Goal: Information Seeking & Learning: Learn about a topic

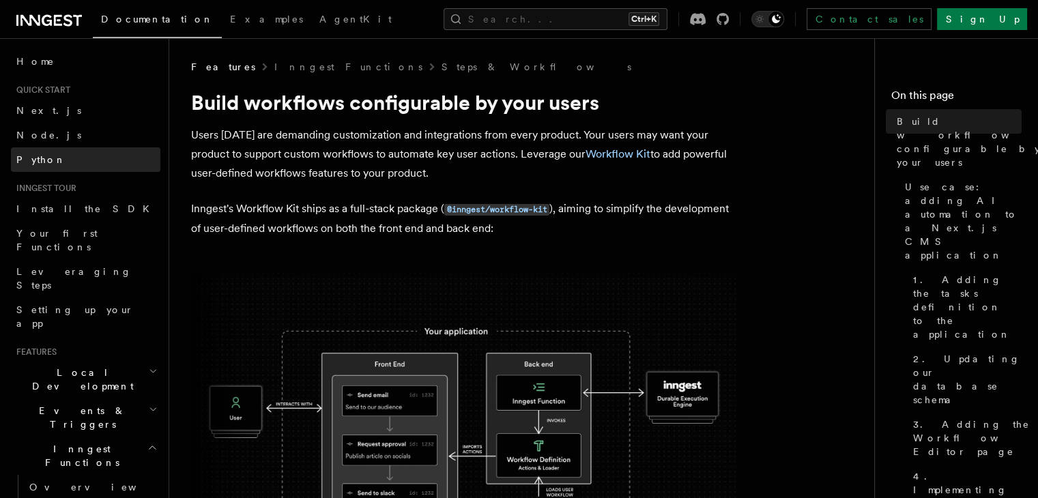
click at [72, 159] on link "Python" at bounding box center [85, 159] width 149 height 25
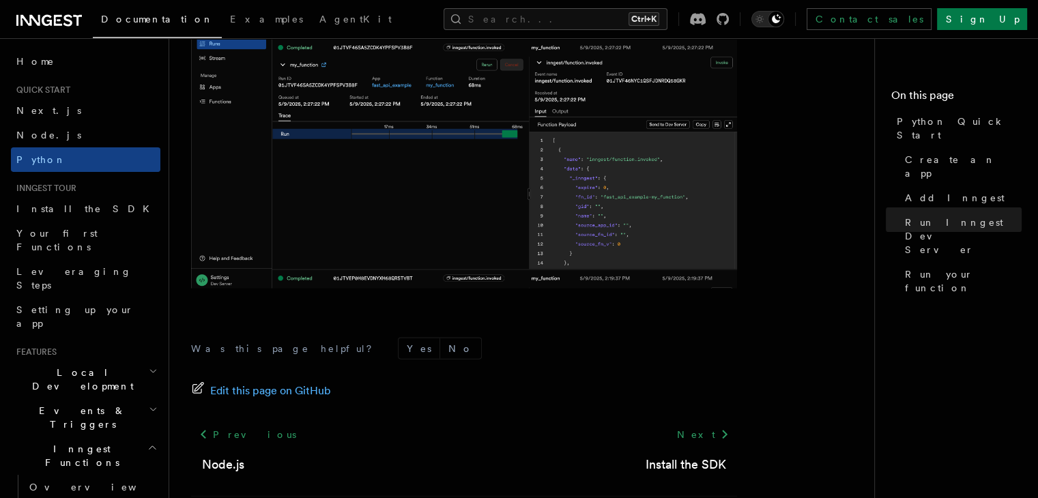
scroll to position [2952, 0]
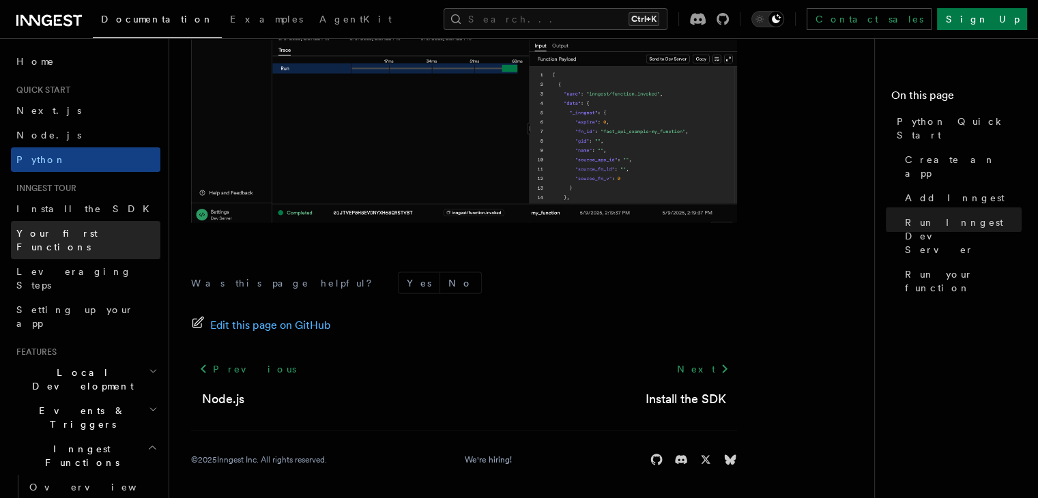
click at [109, 234] on link "Your first Functions" at bounding box center [85, 240] width 149 height 38
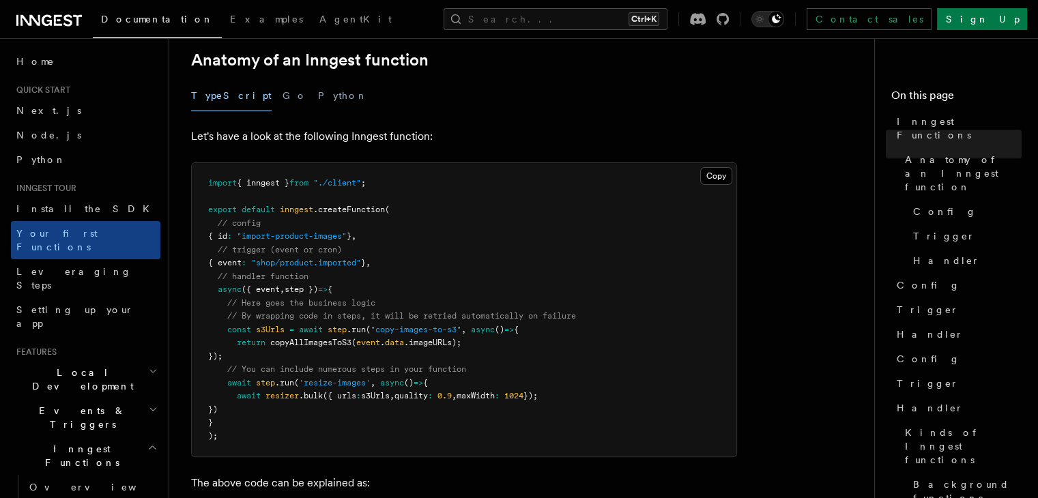
scroll to position [255, 0]
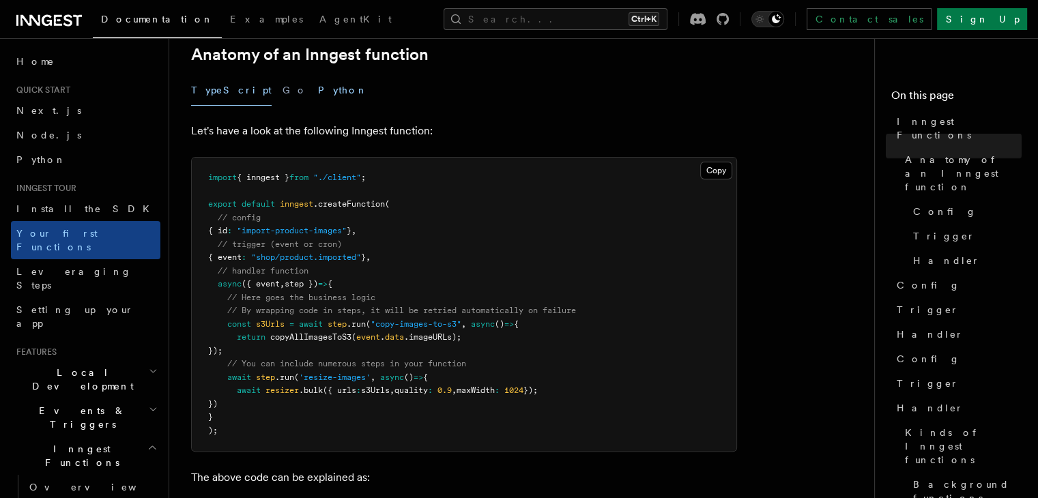
click at [318, 78] on button "Python" at bounding box center [343, 90] width 50 height 31
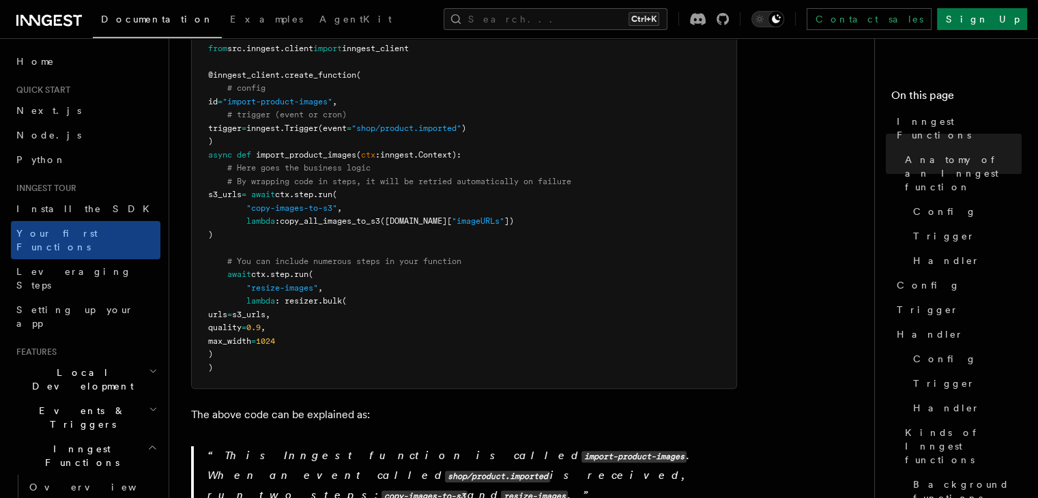
scroll to position [410, 0]
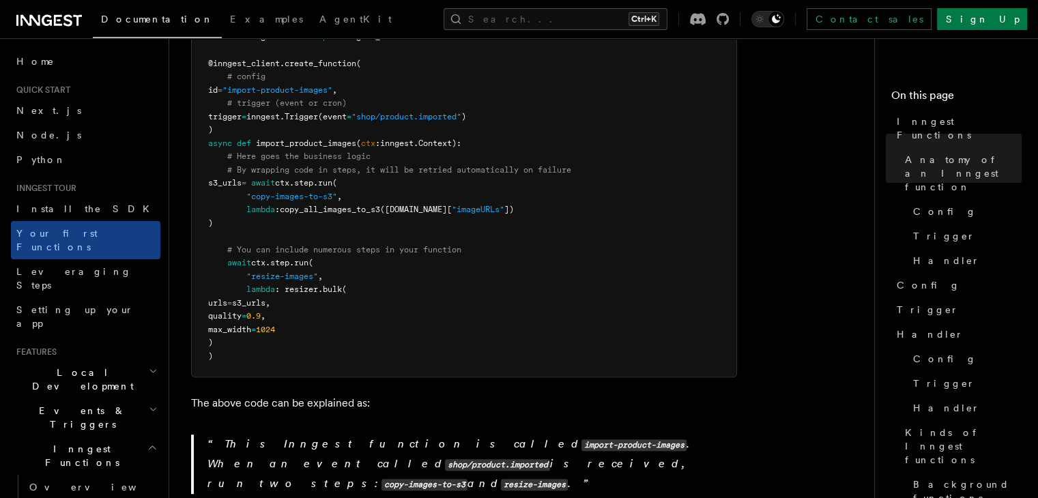
click at [305, 222] on pre "import inngest from src . inngest . client import inngest_client @inngest_clien…" at bounding box center [464, 189] width 545 height 373
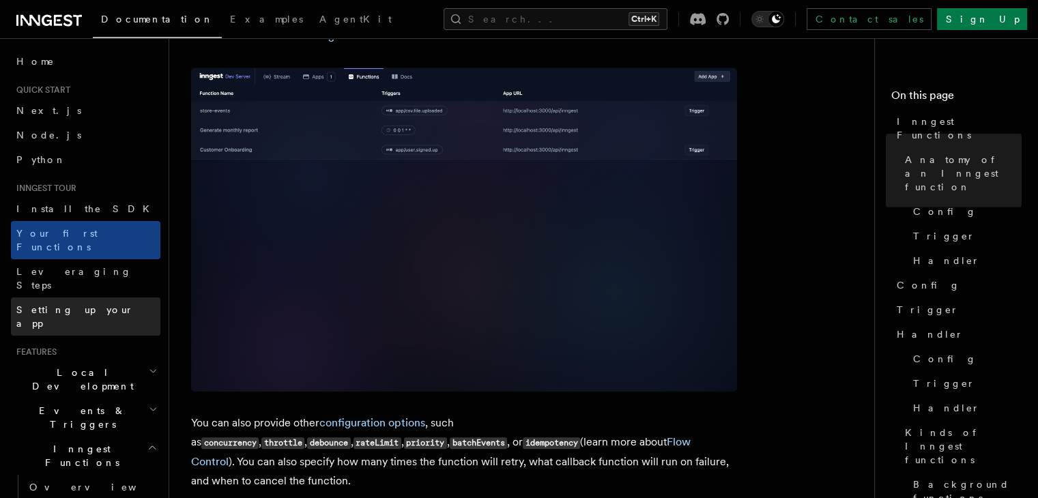
scroll to position [1032, 0]
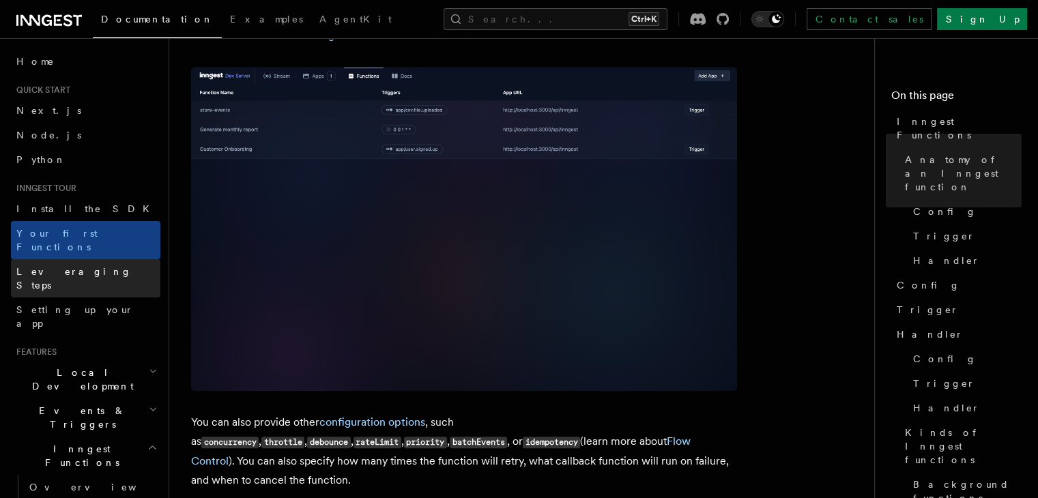
click at [115, 259] on link "Leveraging Steps" at bounding box center [85, 278] width 149 height 38
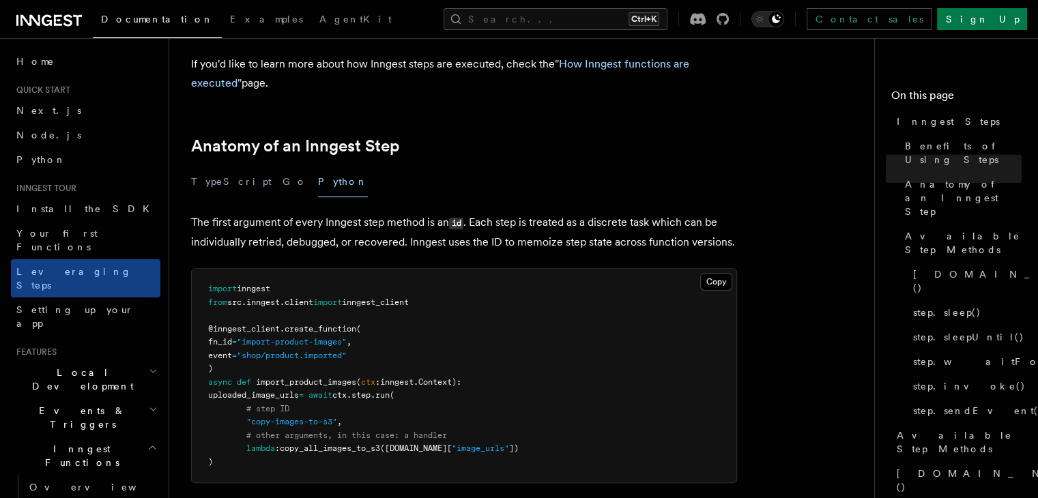
scroll to position [483, 0]
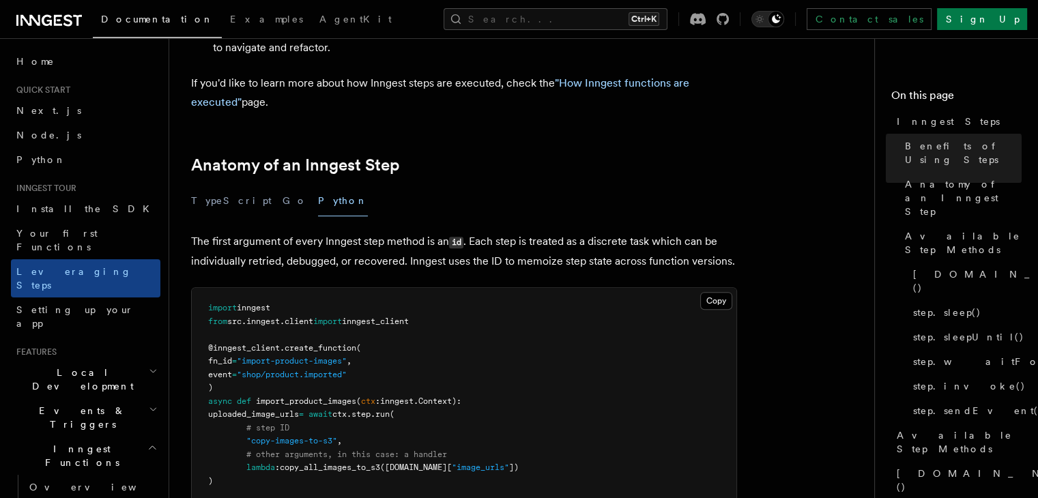
click at [380, 331] on pre "import inngest from src . inngest . client import inngest_client @inngest_clien…" at bounding box center [464, 395] width 545 height 214
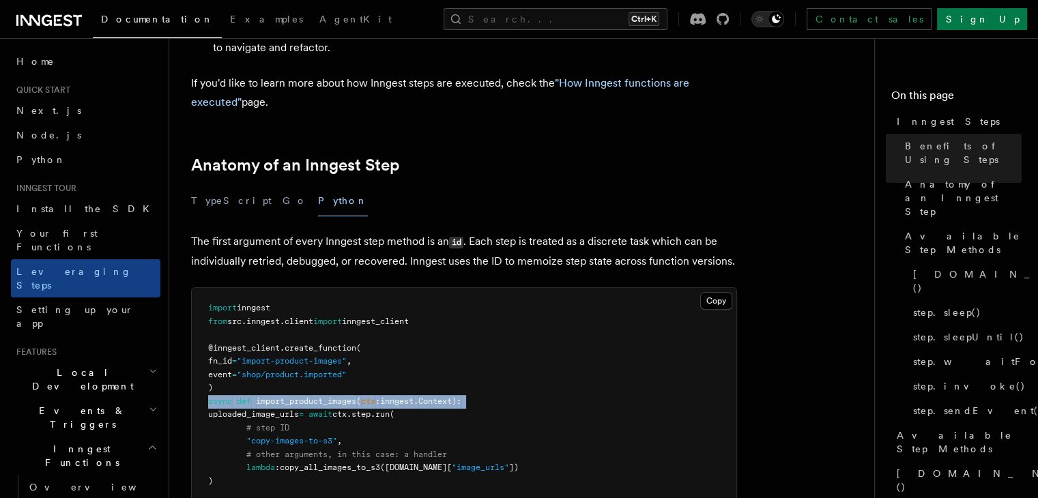
click at [380, 331] on pre "import inngest from src . inngest . client import inngest_client @inngest_clien…" at bounding box center [464, 395] width 545 height 214
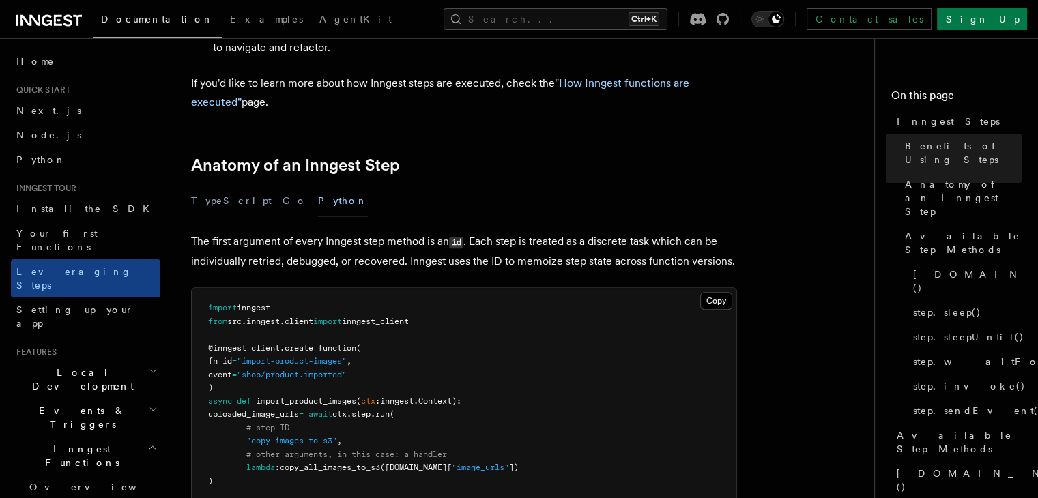
click at [393, 347] on pre "import inngest from src . inngest . client import inngest_client @inngest_clien…" at bounding box center [464, 395] width 545 height 214
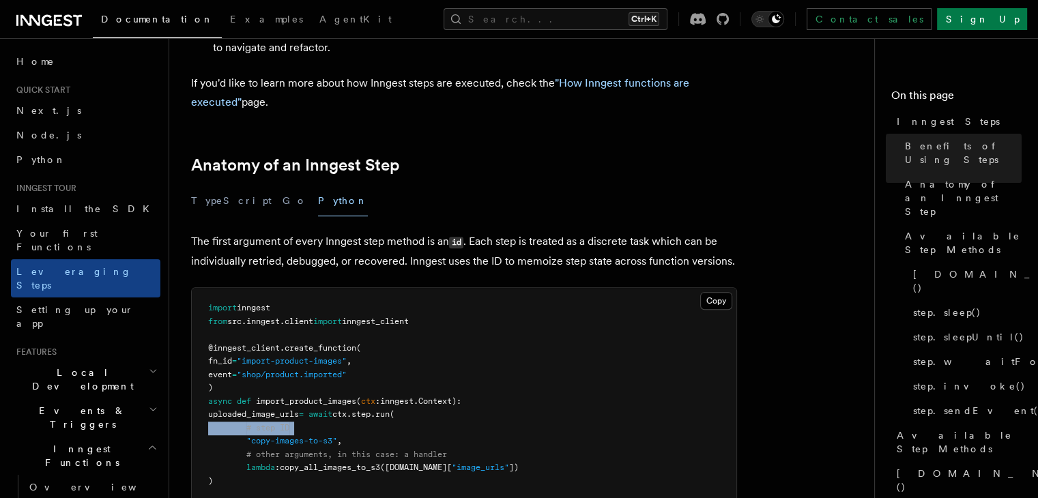
click at [393, 347] on pre "import inngest from src . inngest . client import inngest_client @inngest_clien…" at bounding box center [464, 395] width 545 height 214
click at [311, 384] on pre "import inngest from src . inngest . client import inngest_client @inngest_clien…" at bounding box center [464, 395] width 545 height 214
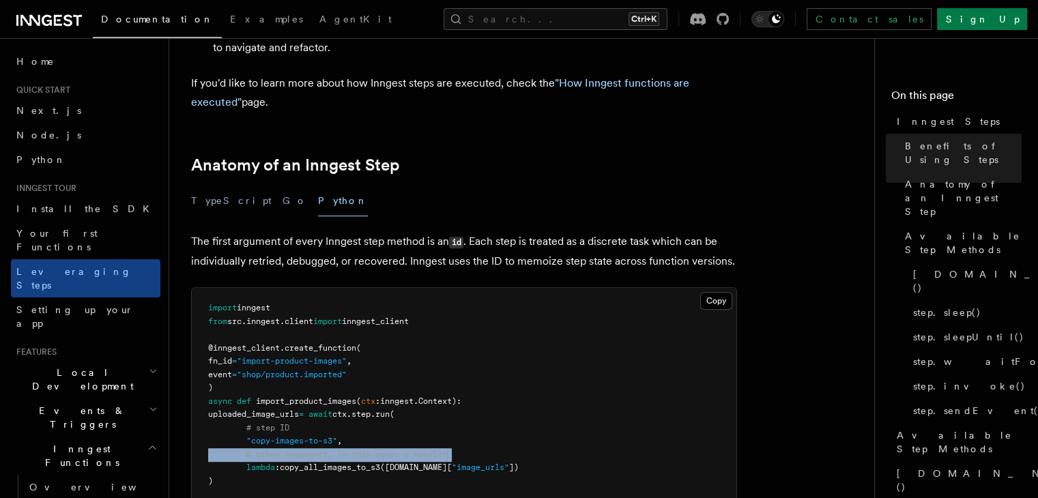
click at [311, 384] on pre "import inngest from src . inngest . client import inngest_client @inngest_clien…" at bounding box center [464, 395] width 545 height 214
click at [301, 400] on pre "import inngest from src . inngest . client import inngest_client @inngest_clien…" at bounding box center [464, 395] width 545 height 214
click at [315, 397] on pre "import inngest from src . inngest . client import inngest_client @inngest_clien…" at bounding box center [464, 395] width 545 height 214
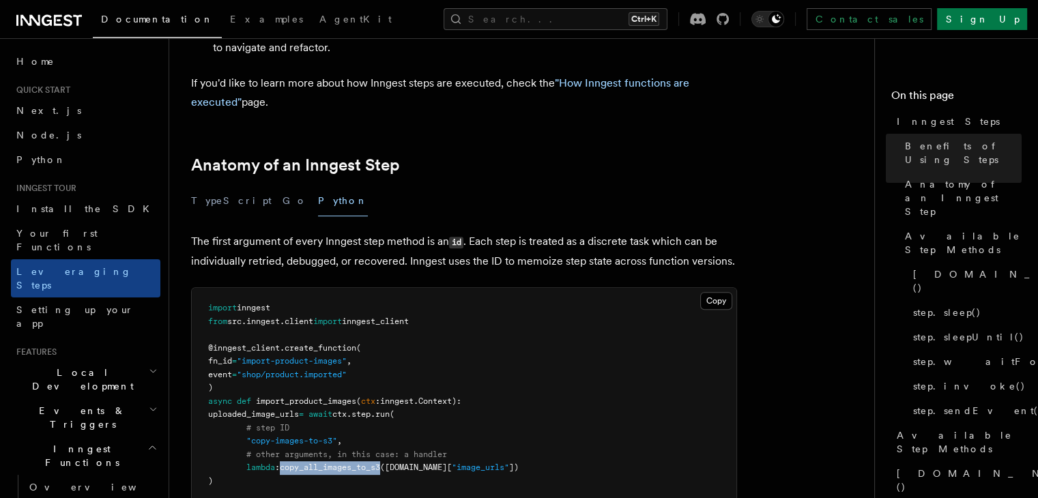
click at [315, 397] on pre "import inngest from src . inngest . client import inngest_client @inngest_clien…" at bounding box center [464, 395] width 545 height 214
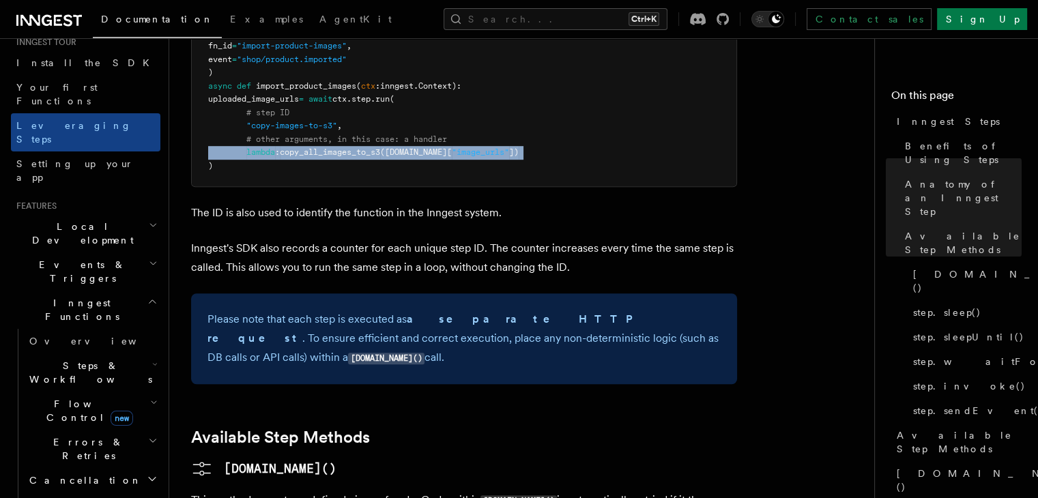
scroll to position [147, 0]
click at [79, 397] on span "Flow Control new" at bounding box center [87, 410] width 126 height 27
click at [75, 436] on span "Overview" at bounding box center [112, 441] width 141 height 11
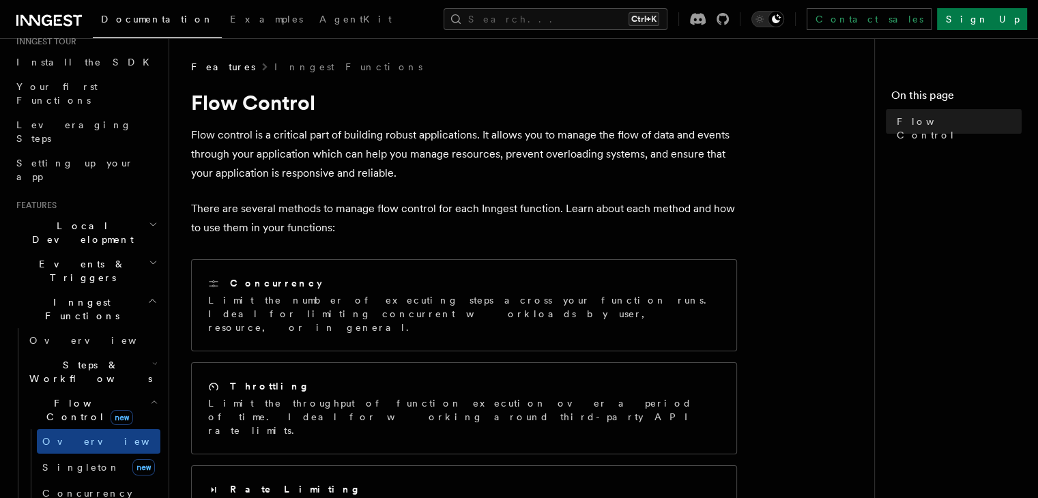
click at [219, 172] on p "Flow control is a critical part of building robust applications. It allows you …" at bounding box center [464, 154] width 546 height 57
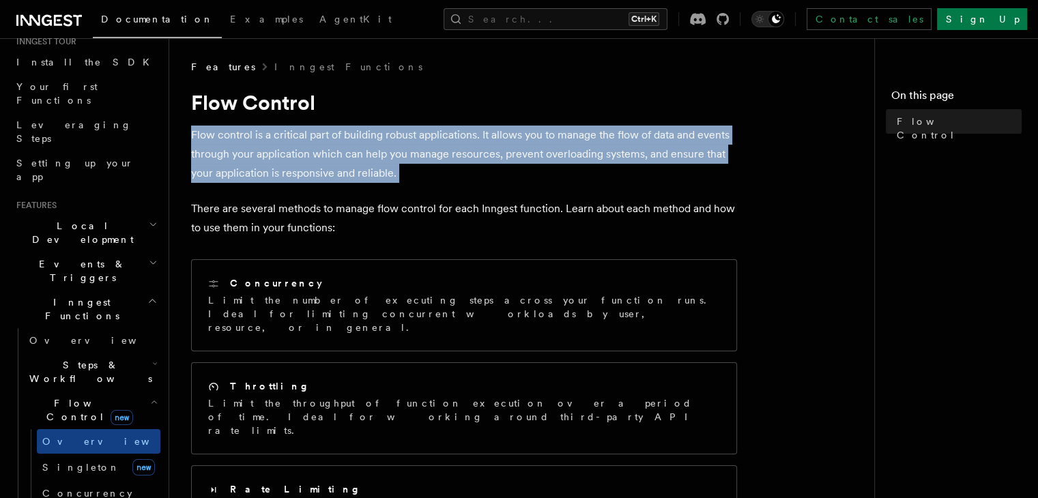
click at [219, 172] on p "Flow control is a critical part of building robust applications. It allows you …" at bounding box center [464, 154] width 546 height 57
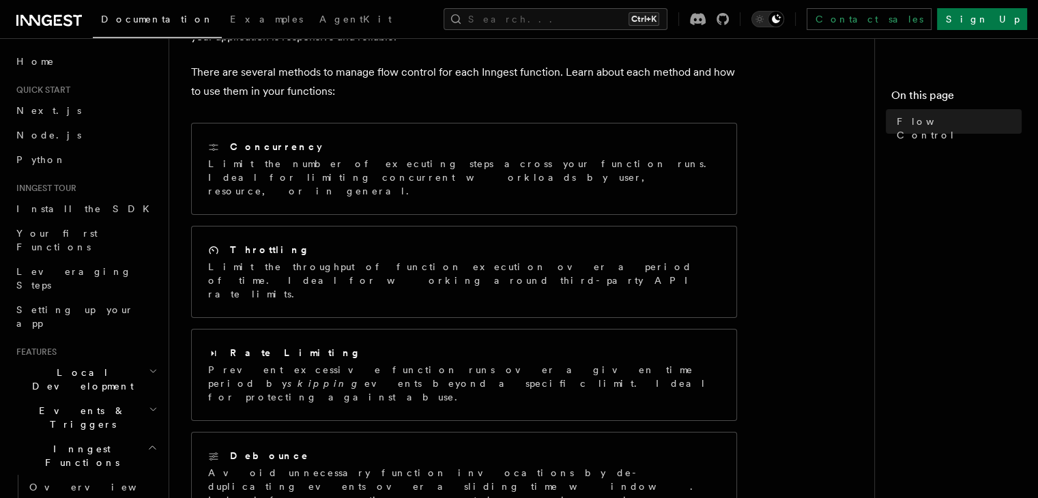
click at [38, 24] on icon at bounding box center [30, 20] width 20 height 11
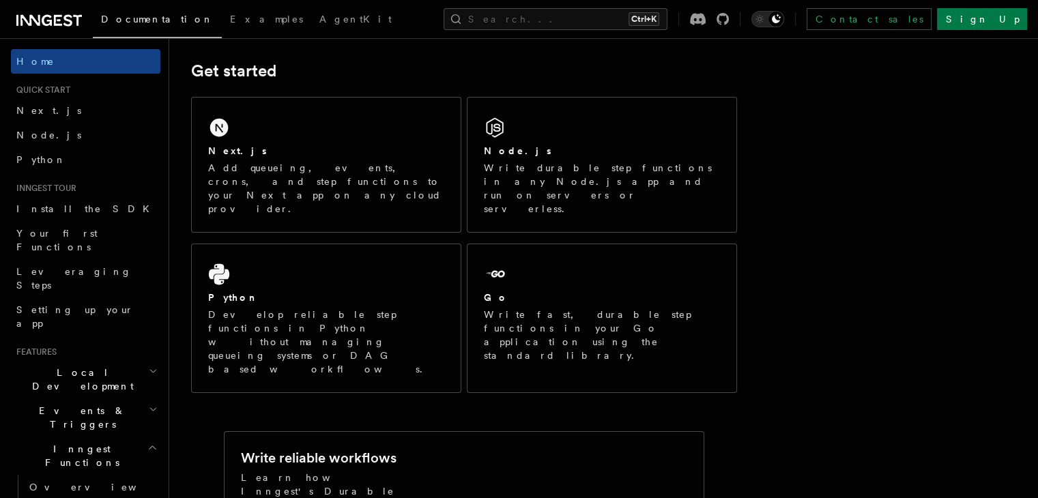
scroll to position [169, 0]
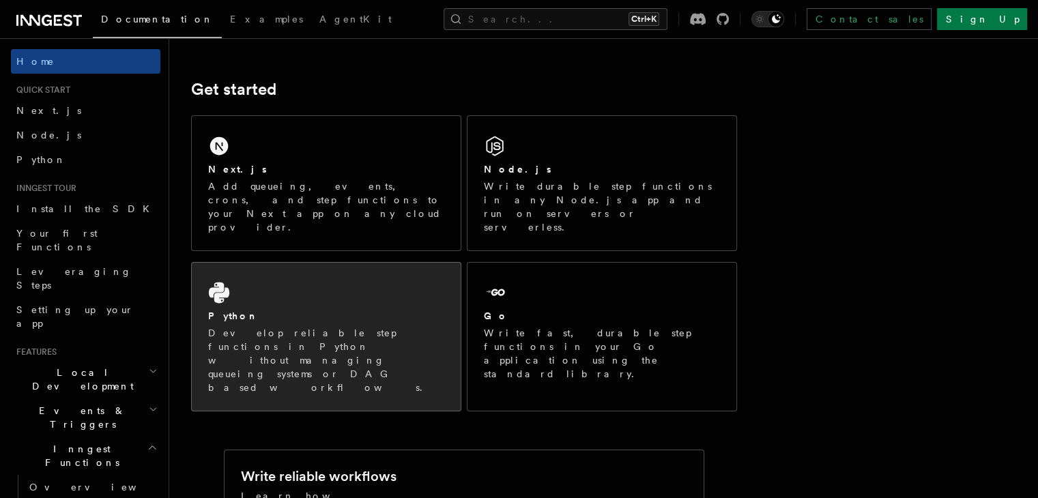
click at [405, 274] on div "Python Develop reliable step functions in Python without managing queueing syst…" at bounding box center [326, 337] width 269 height 148
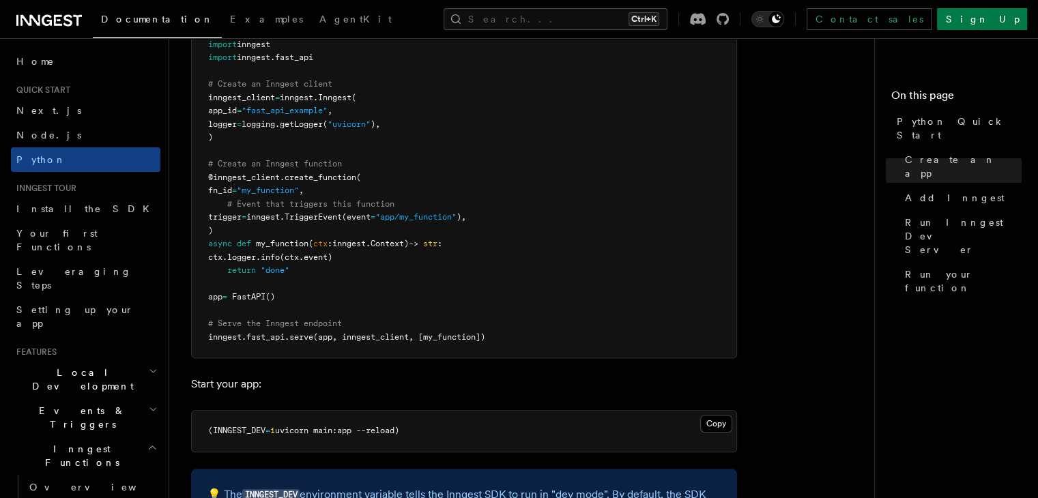
scroll to position [1048, 0]
click at [77, 304] on span "Setting up your app" at bounding box center [74, 316] width 117 height 25
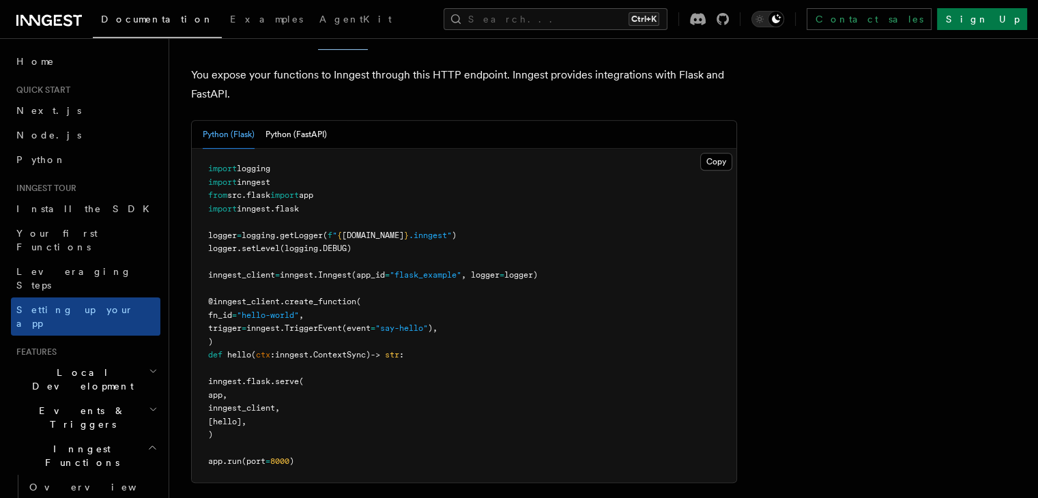
scroll to position [560, 0]
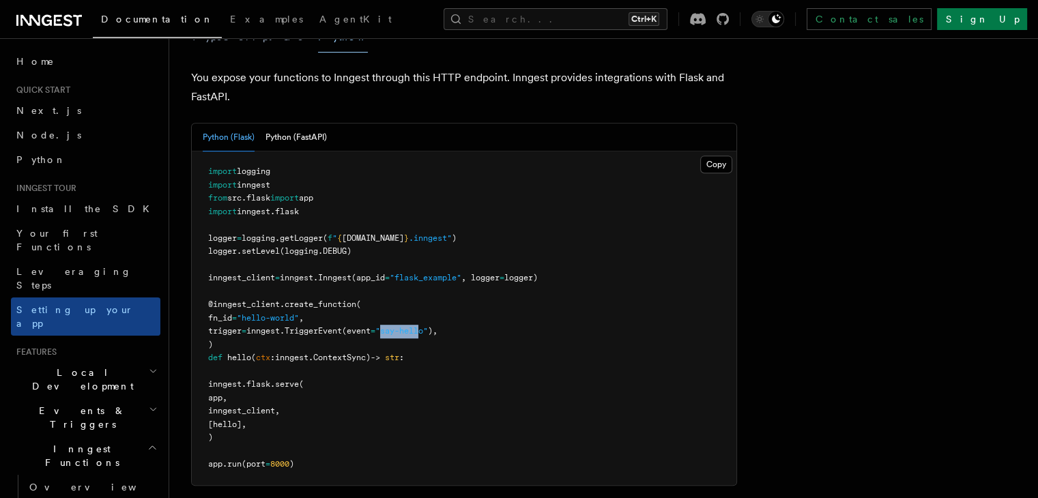
drag, startPoint x: 419, startPoint y: 261, endPoint x: 461, endPoint y: 263, distance: 42.4
click at [428, 326] on span ""say-hello"" at bounding box center [401, 331] width 53 height 10
click at [149, 366] on icon "button" at bounding box center [153, 371] width 9 height 11
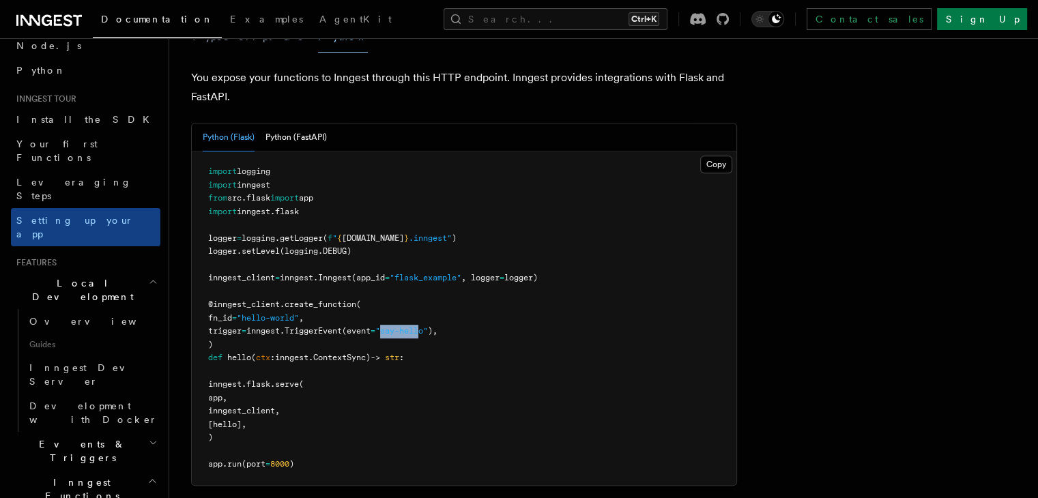
scroll to position [96, 0]
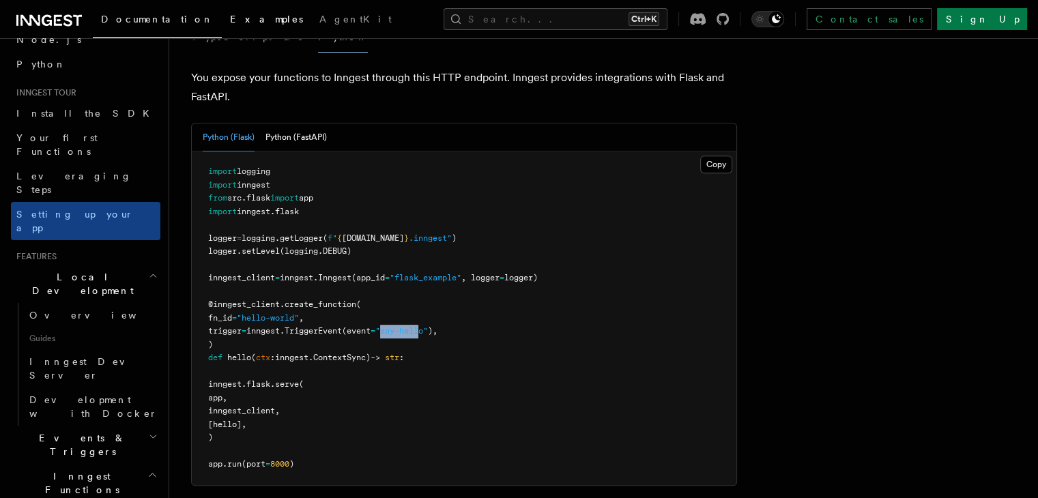
click at [230, 20] on span "Examples" at bounding box center [266, 19] width 73 height 11
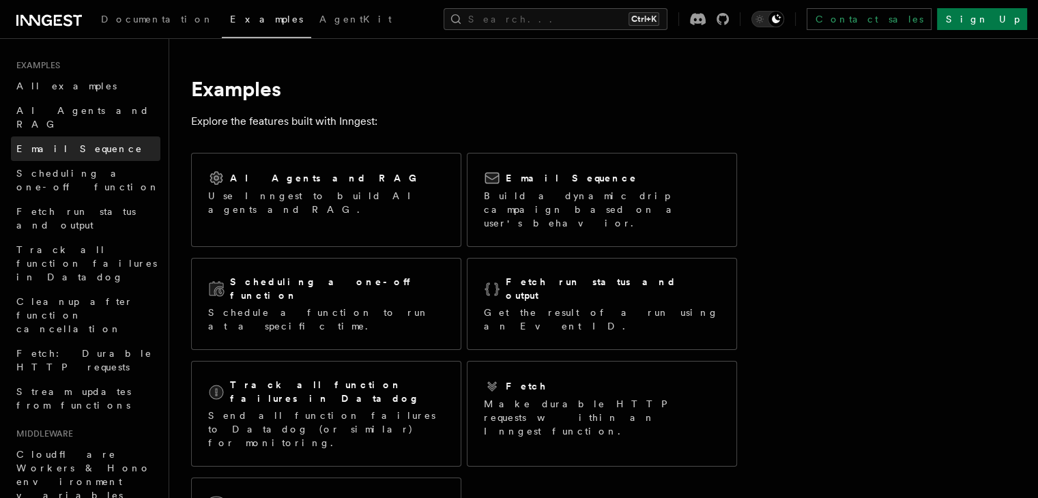
click at [72, 143] on span "Email Sequence" at bounding box center [79, 148] width 126 height 11
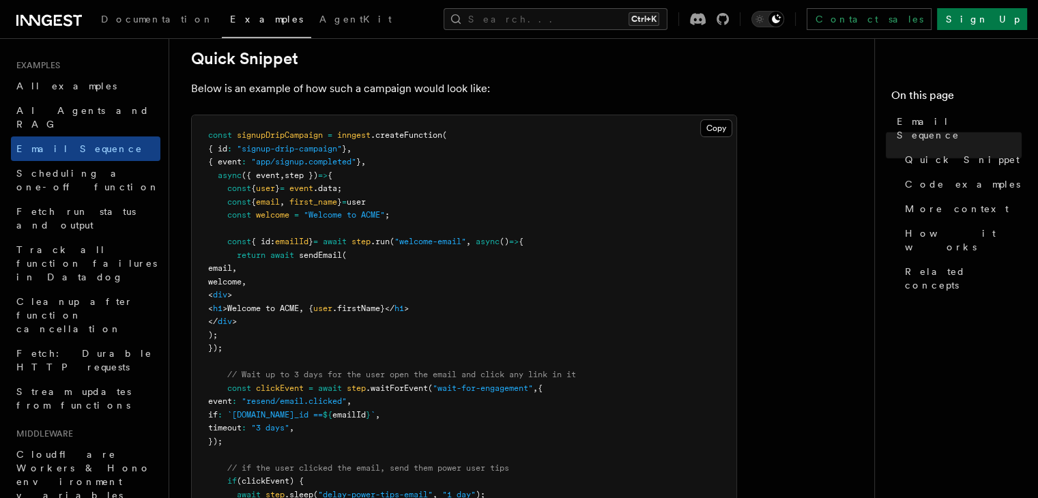
scroll to position [355, 0]
click at [275, 184] on span "user" at bounding box center [265, 189] width 19 height 10
click at [285, 188] on span "=" at bounding box center [282, 189] width 5 height 10
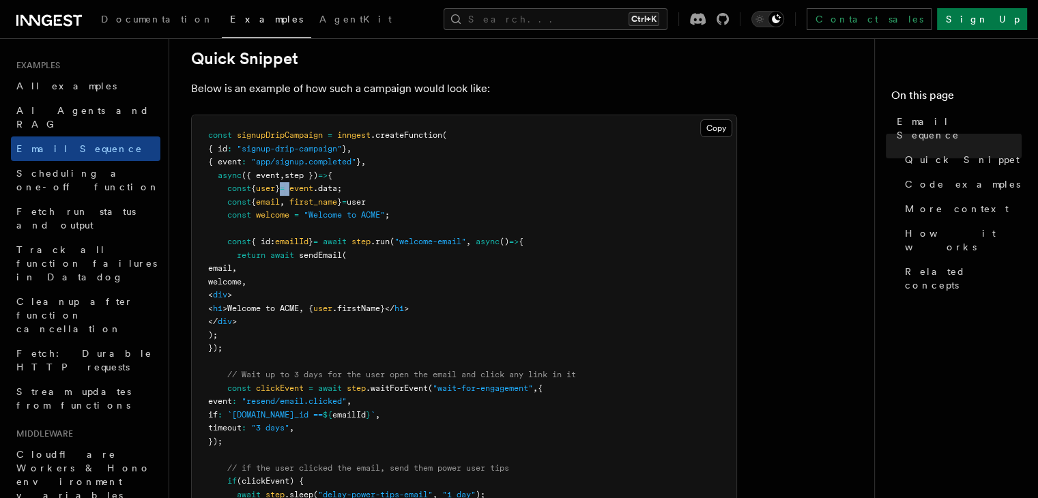
click at [285, 188] on span "=" at bounding box center [282, 189] width 5 height 10
click at [280, 176] on span "({ event" at bounding box center [261, 176] width 38 height 10
copy span "event"
click at [280, 176] on span "({ event" at bounding box center [261, 176] width 38 height 10
click at [298, 237] on span "emailId" at bounding box center [291, 242] width 33 height 10
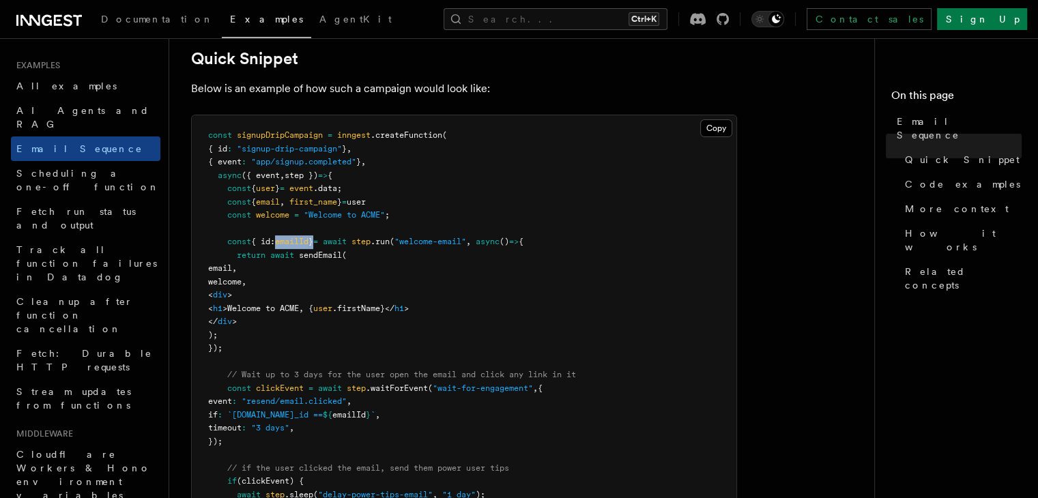
copy span "emailId"
click at [298, 237] on span "emailId" at bounding box center [291, 242] width 33 height 10
click at [222, 174] on span "async" at bounding box center [230, 176] width 24 height 10
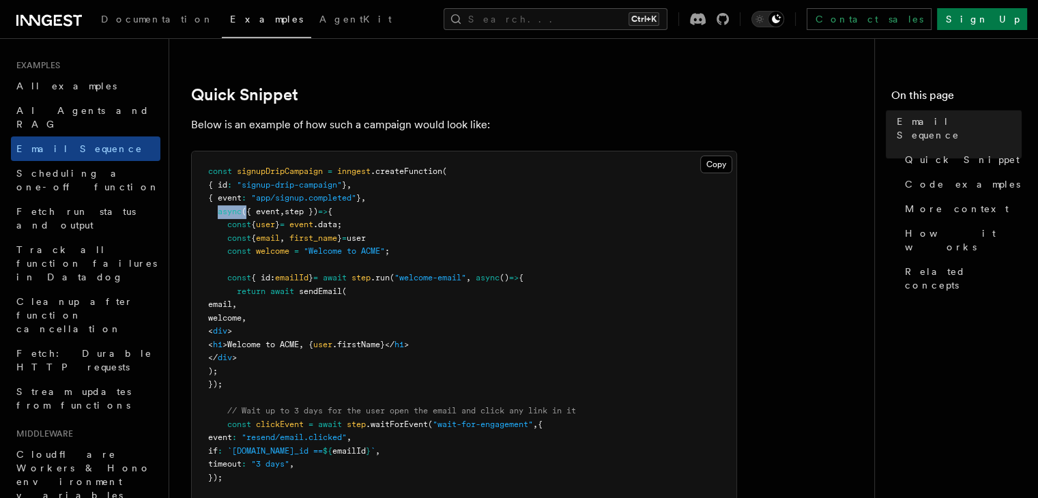
scroll to position [328, 0]
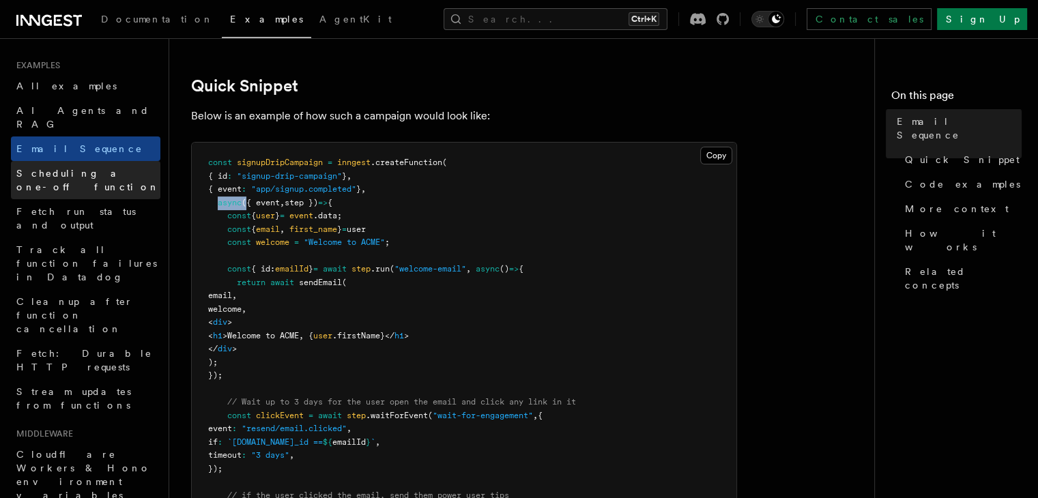
click at [130, 168] on span "Scheduling a one-off function" at bounding box center [87, 180] width 143 height 25
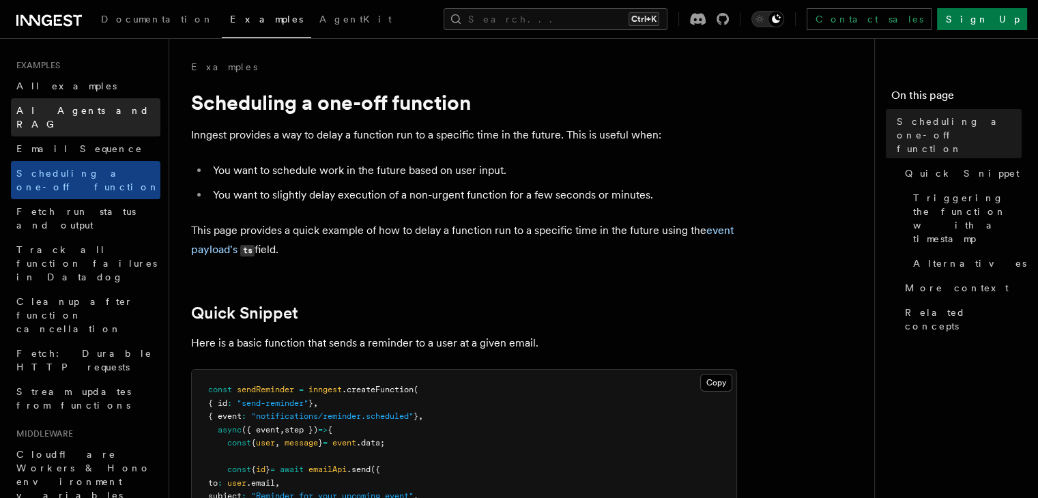
click at [108, 99] on link "AI Agents and RAG" at bounding box center [85, 117] width 149 height 38
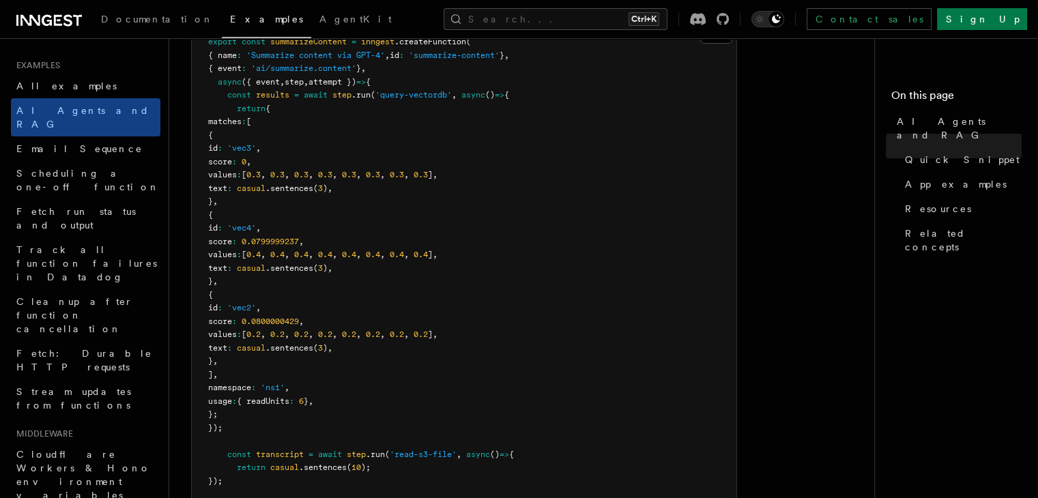
scroll to position [377, 0]
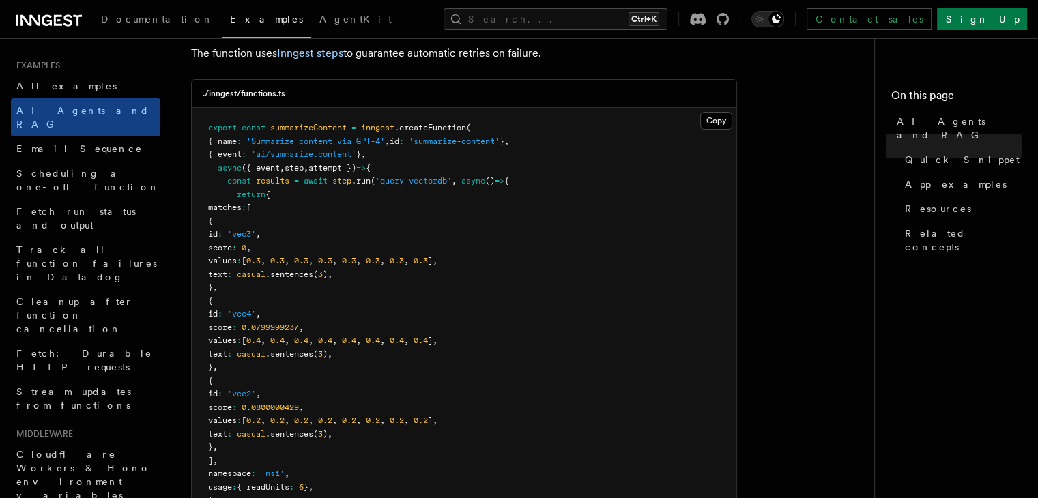
click at [371, 167] on span "{" at bounding box center [368, 168] width 5 height 10
click at [712, 124] on button "Copy Copied" at bounding box center [716, 121] width 32 height 18
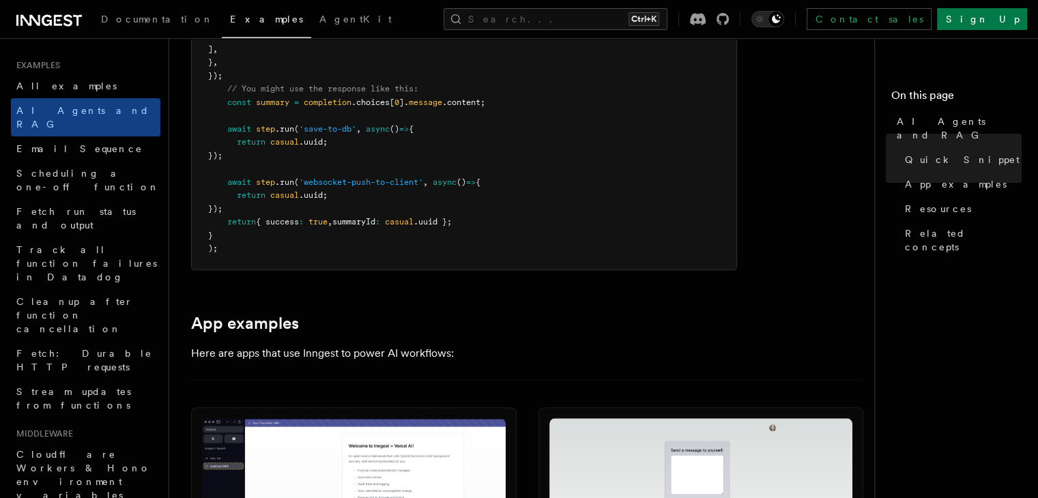
scroll to position [1135, 0]
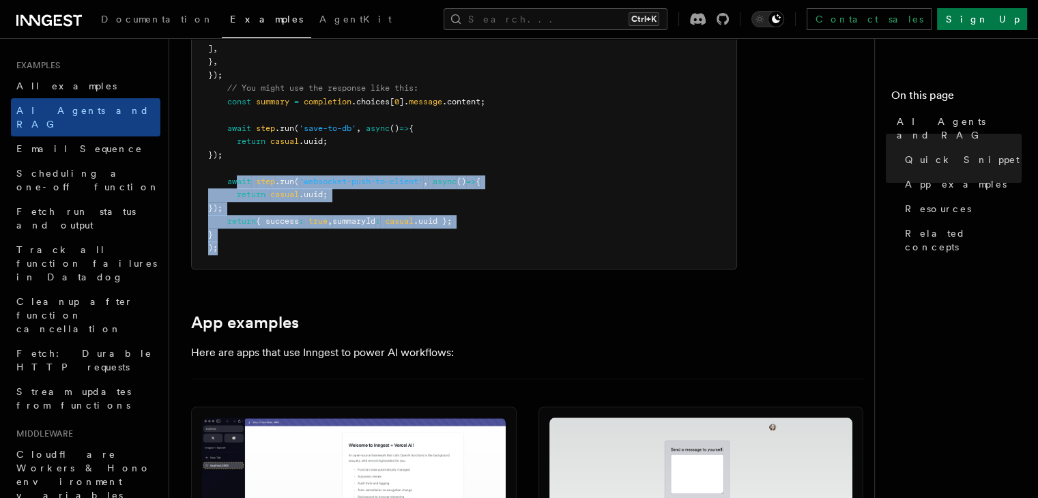
drag, startPoint x: 238, startPoint y: 253, endPoint x: 231, endPoint y: 172, distance: 80.8
click at [89, 88] on link "All examples" at bounding box center [85, 86] width 149 height 25
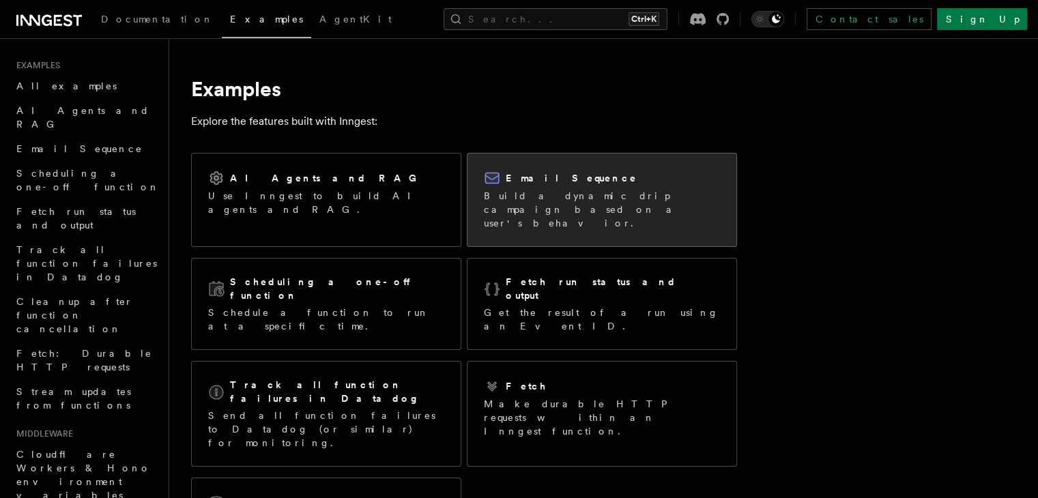
click at [549, 186] on div "Email Sequence Build a dynamic drip campaign based on a user's behavior." at bounding box center [602, 200] width 236 height 60
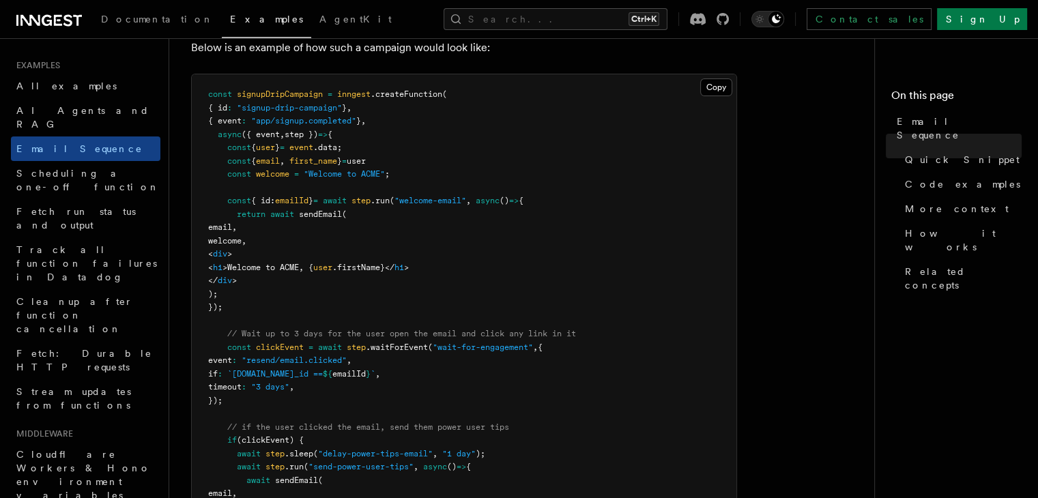
scroll to position [408, 0]
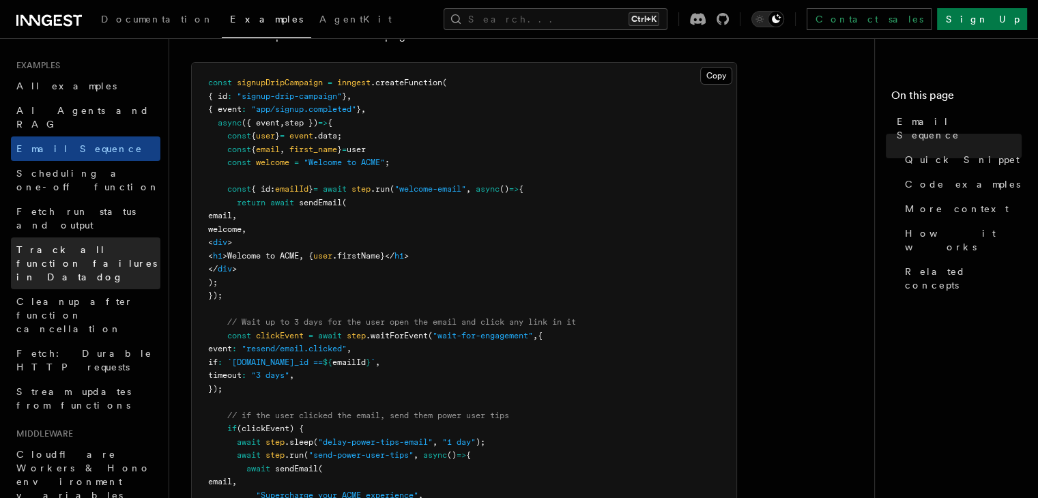
click at [97, 243] on span "Track all function failures in Datadog" at bounding box center [88, 263] width 144 height 41
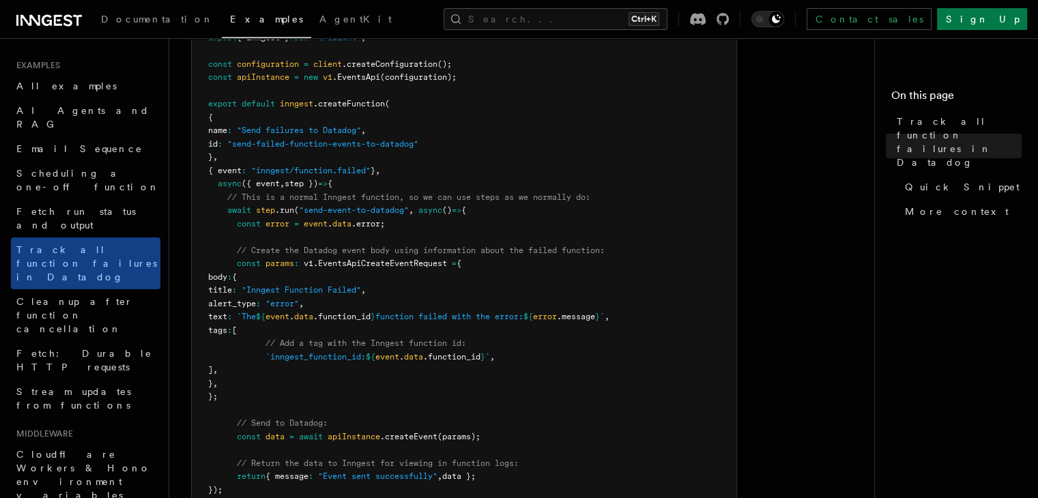
scroll to position [358, 0]
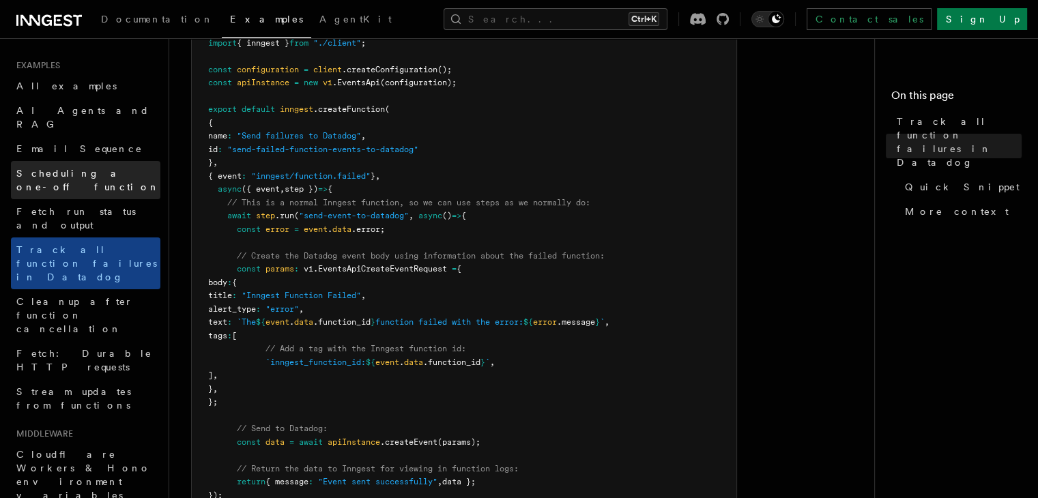
click at [92, 168] on span "Scheduling a one-off function" at bounding box center [87, 180] width 143 height 25
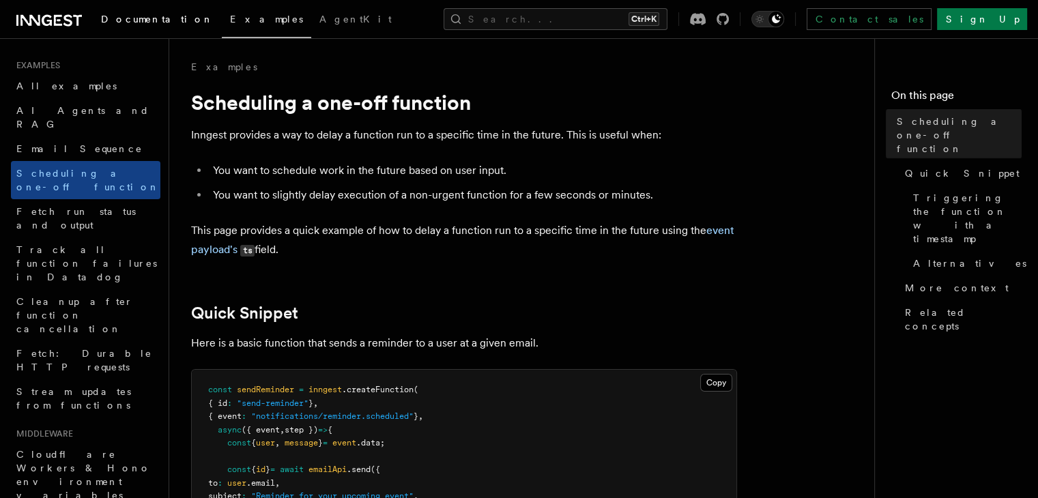
click at [146, 14] on span "Documentation" at bounding box center [157, 19] width 113 height 11
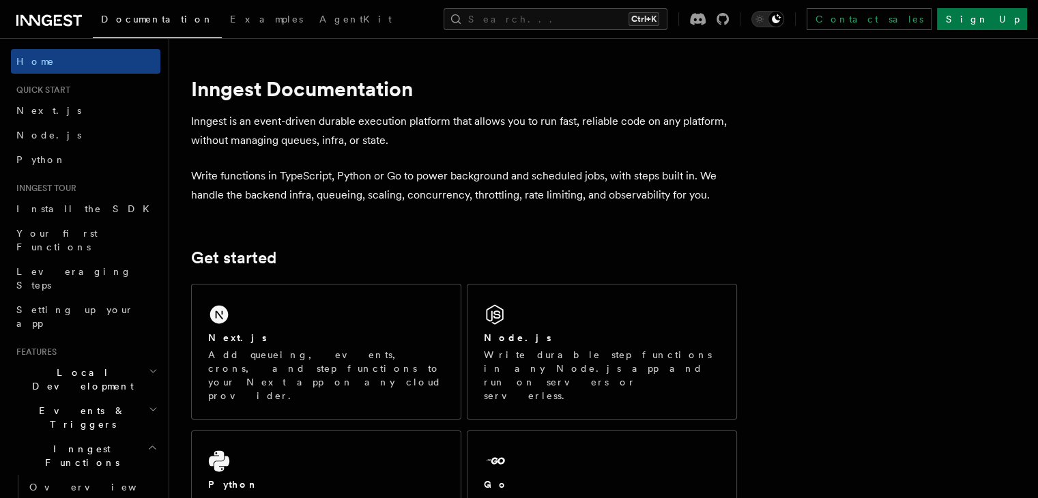
click at [47, 20] on icon at bounding box center [47, 20] width 10 height 11
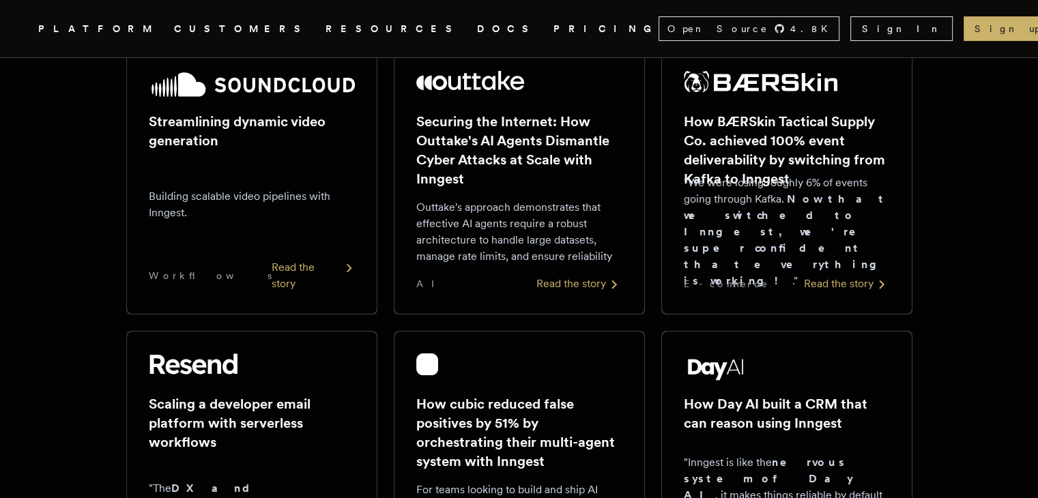
scroll to position [106, 0]
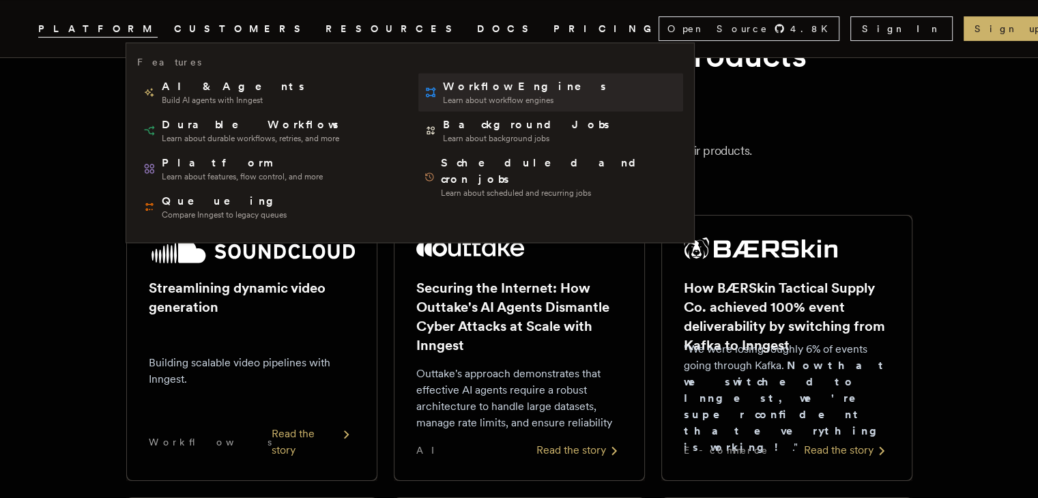
click at [476, 96] on span "Learn about workflow engines" at bounding box center [525, 100] width 165 height 11
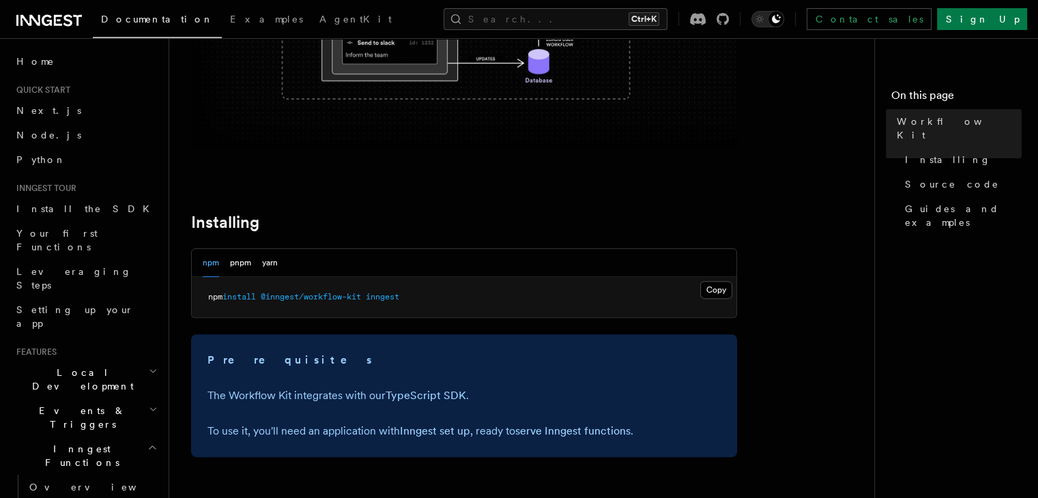
scroll to position [377, 0]
click at [381, 271] on div "npm pnpm yarn" at bounding box center [464, 262] width 545 height 28
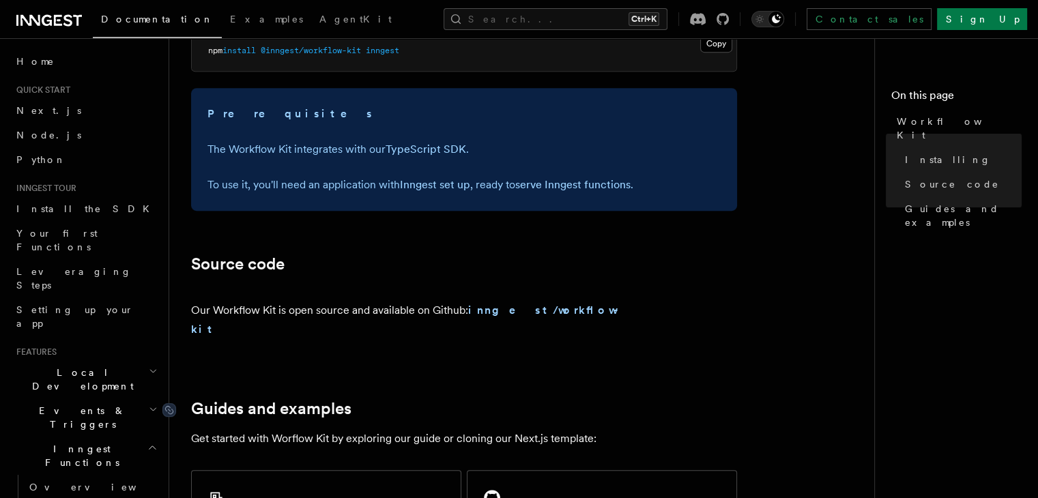
scroll to position [625, 0]
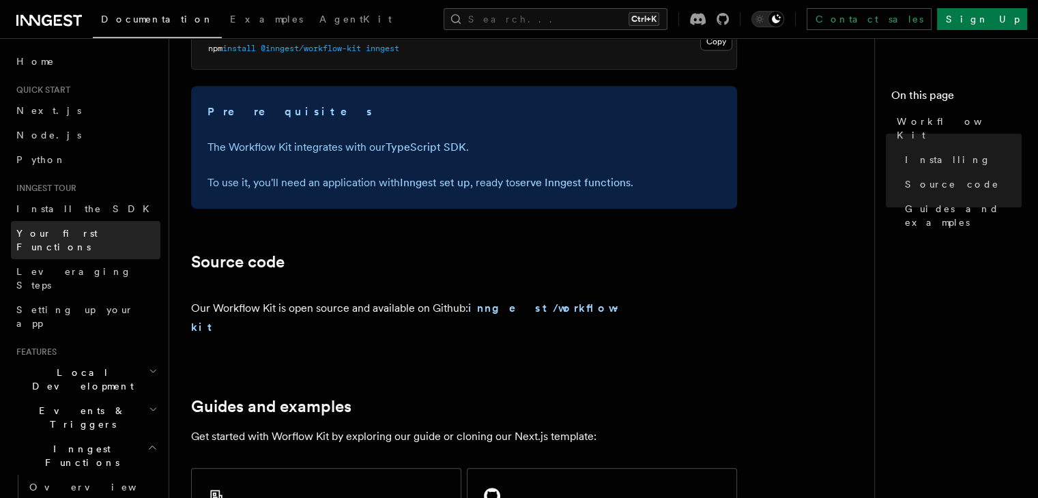
click at [76, 234] on span "Your first Functions" at bounding box center [56, 240] width 81 height 25
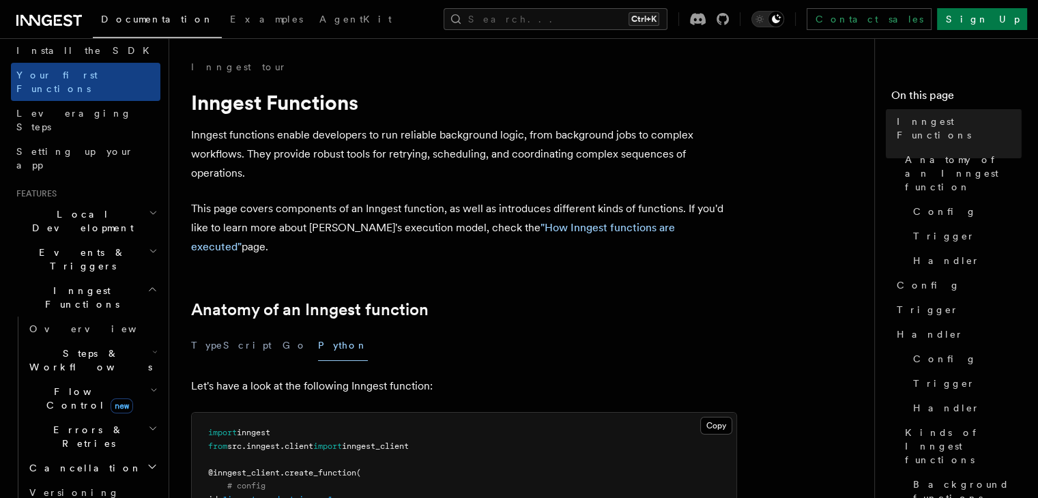
scroll to position [160, 0]
click at [110, 345] on span "Steps & Workflows" at bounding box center [88, 358] width 128 height 27
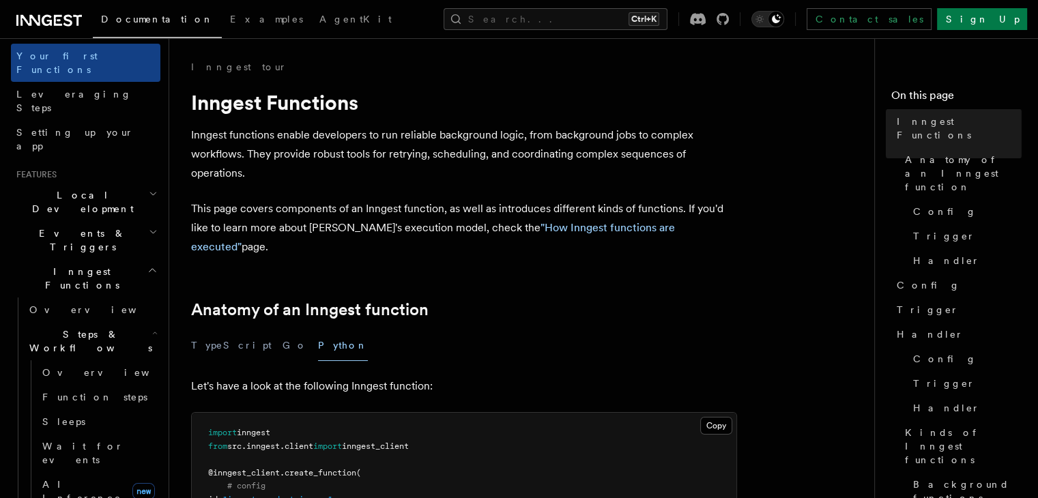
scroll to position [183, 0]
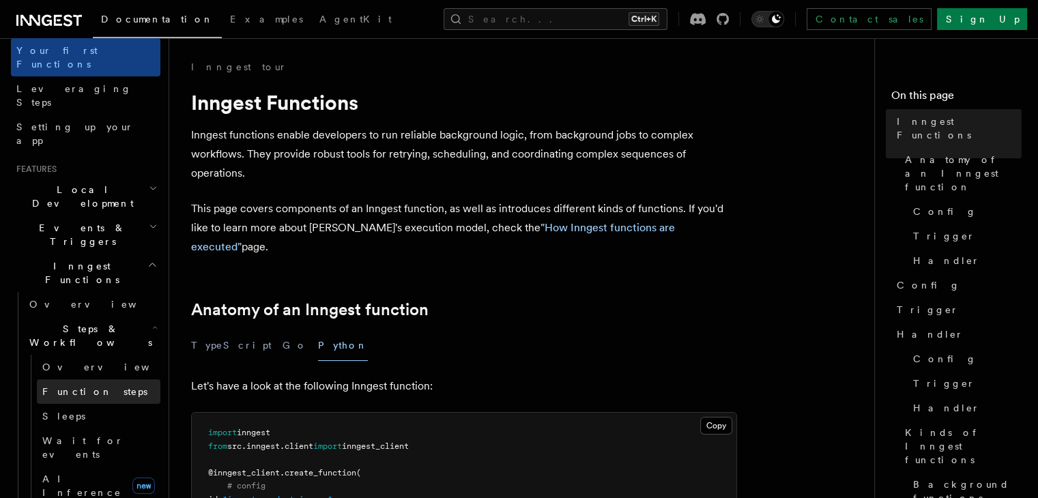
click at [98, 386] on span "Function steps" at bounding box center [94, 391] width 105 height 11
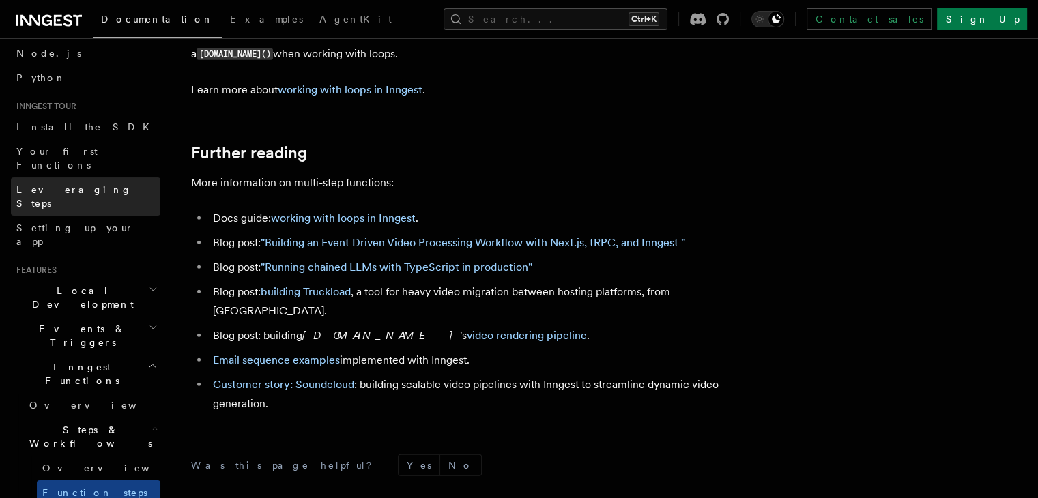
scroll to position [87, 0]
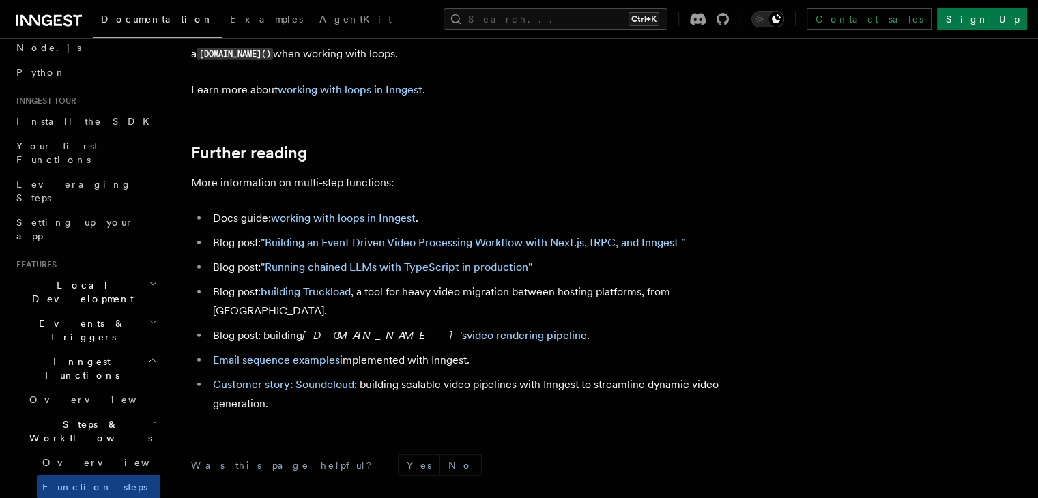
click at [132, 349] on h2 "Inngest Functions" at bounding box center [85, 368] width 149 height 38
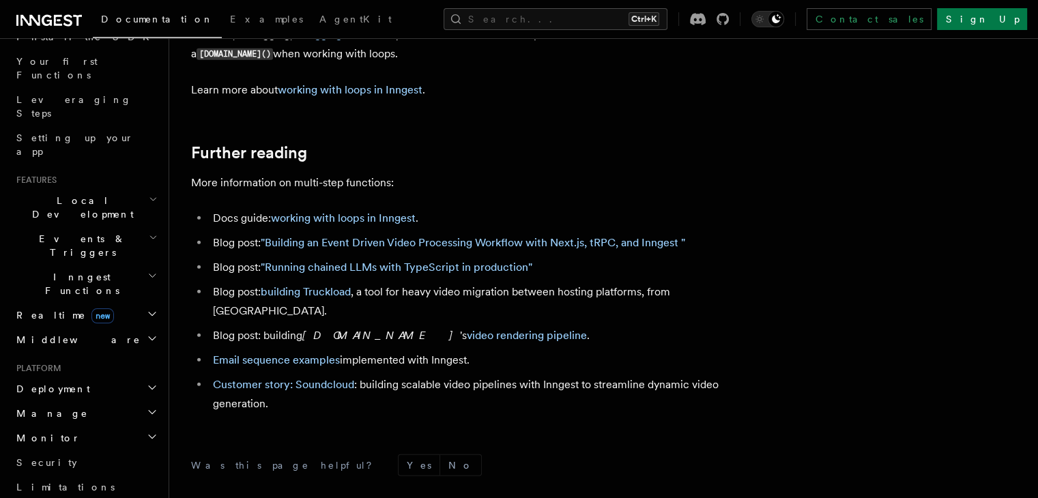
scroll to position [172, 0]
click at [147, 270] on icon "button" at bounding box center [152, 275] width 10 height 11
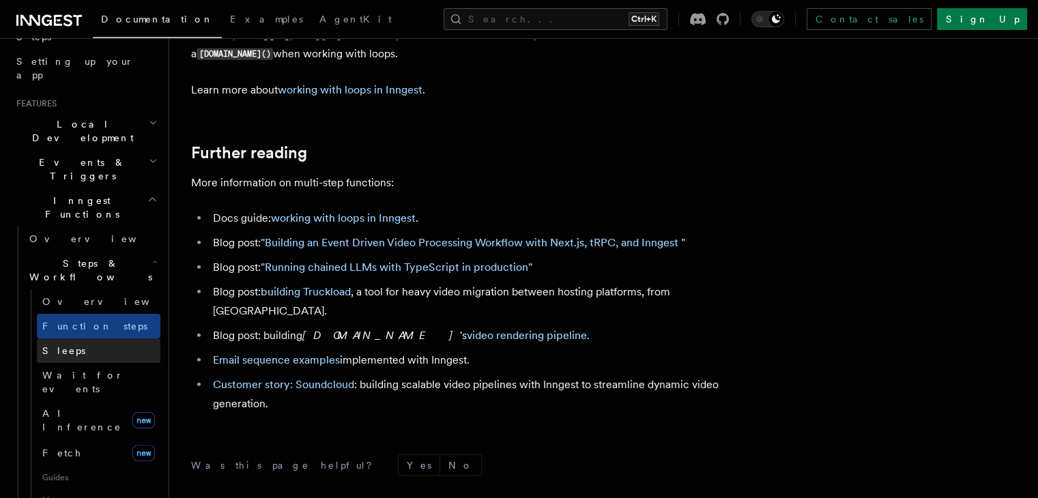
scroll to position [962, 0]
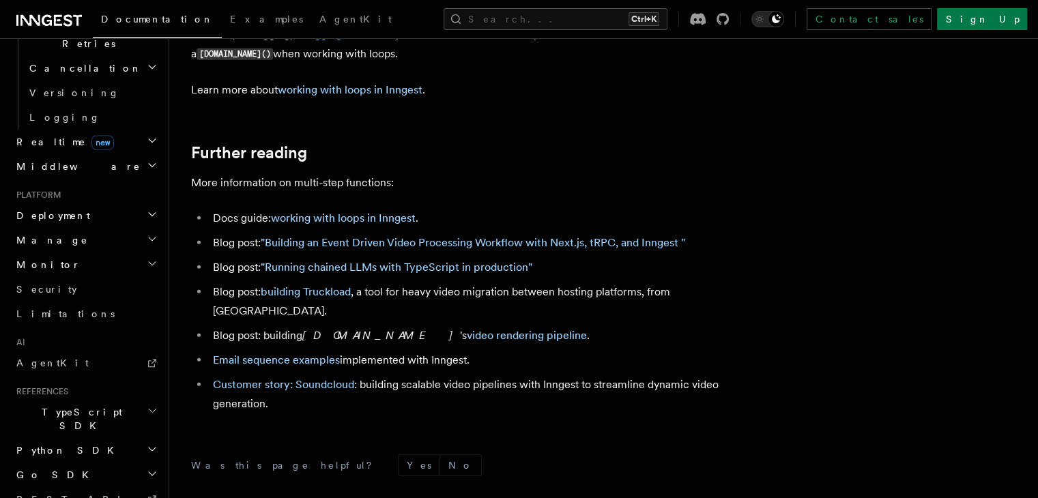
scroll to position [1007, 0]
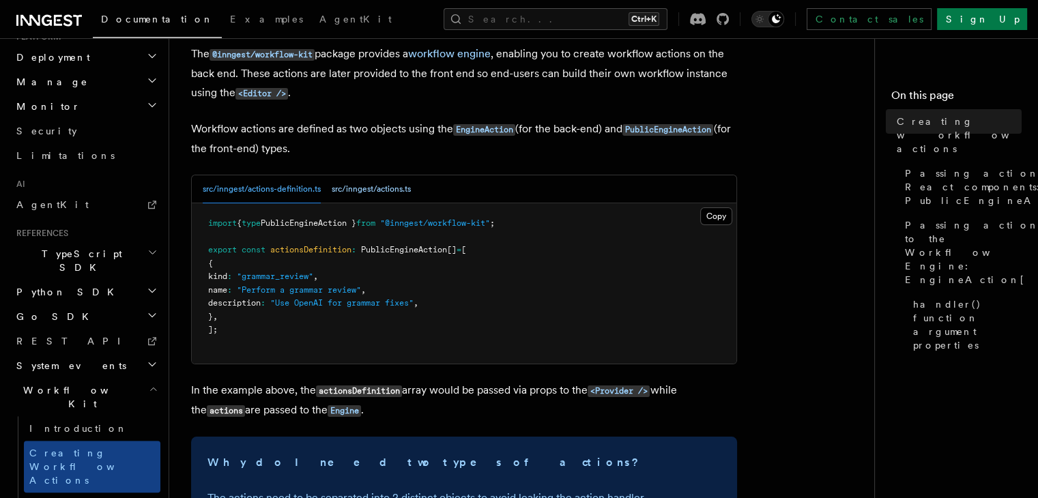
scroll to position [82, 0]
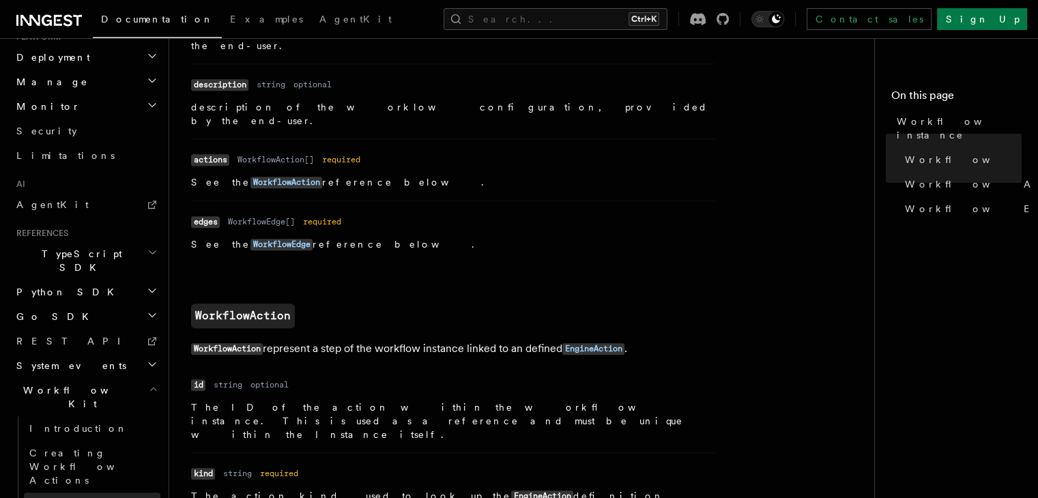
scroll to position [838, 0]
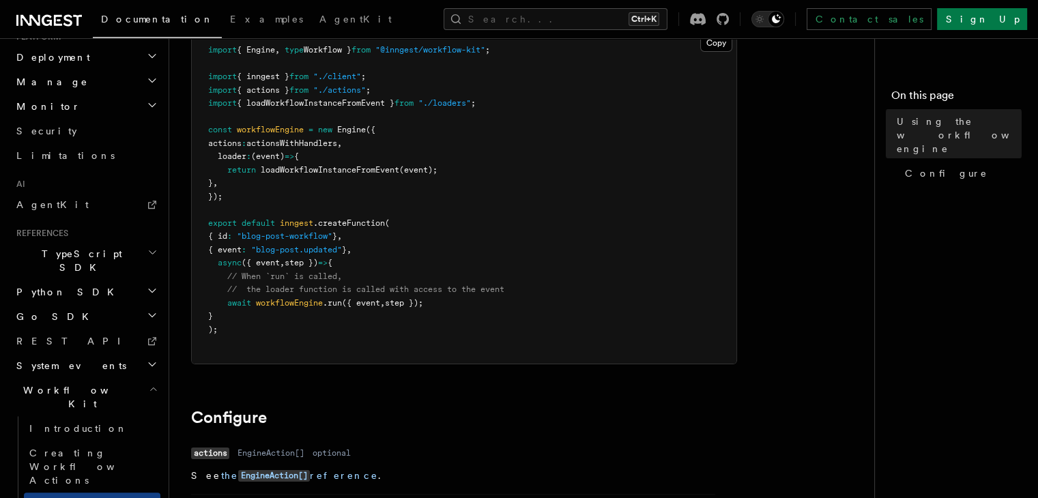
scroll to position [164, 0]
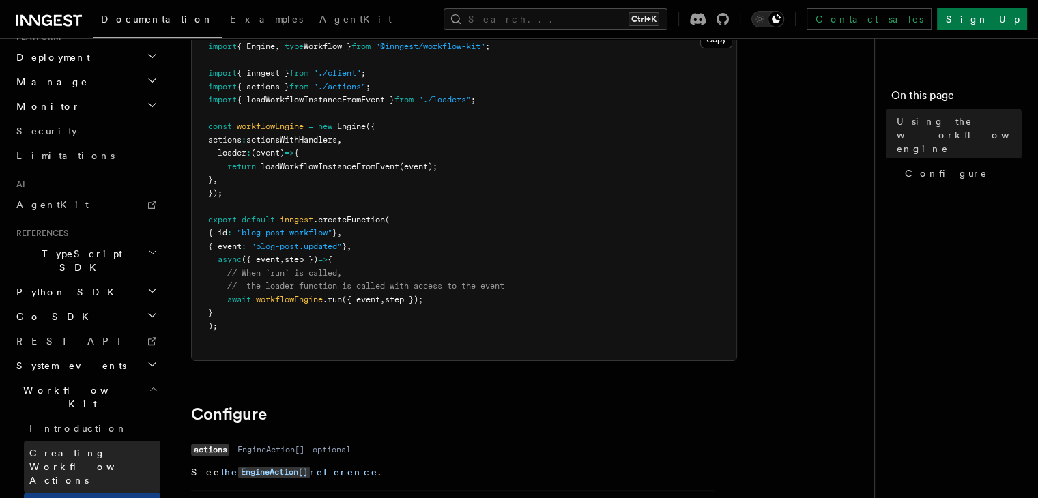
click at [52, 441] on link "Creating Workflow Actions" at bounding box center [92, 467] width 137 height 52
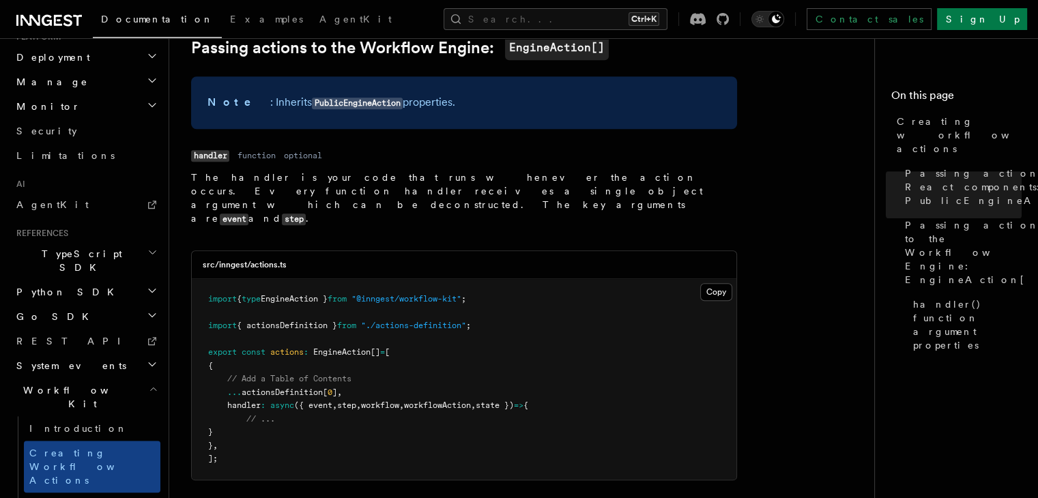
scroll to position [1314, 0]
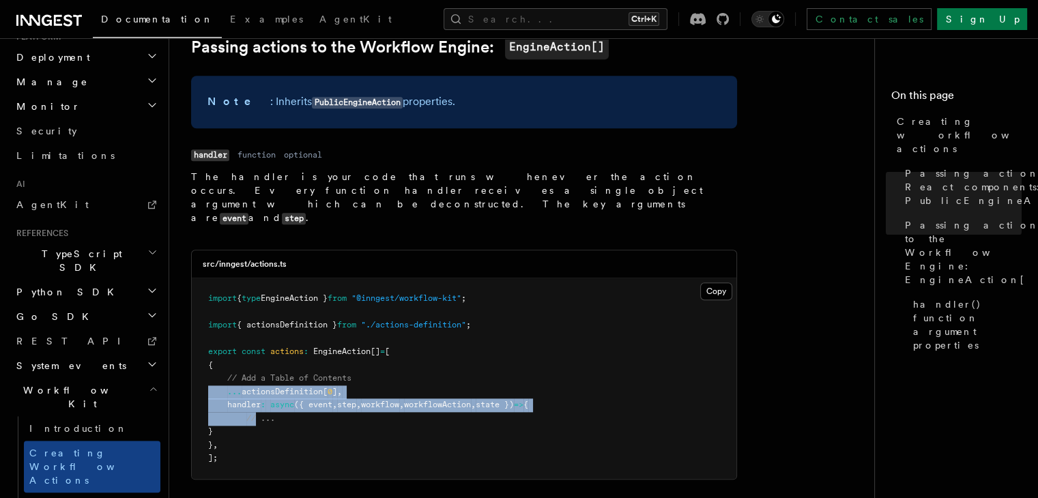
drag, startPoint x: 258, startPoint y: 372, endPoint x: 202, endPoint y: 347, distance: 61.1
click at [202, 347] on pre "import { type EngineAction } from "@inngest/workflow-kit" ; import { actionsDef…" at bounding box center [464, 379] width 545 height 201
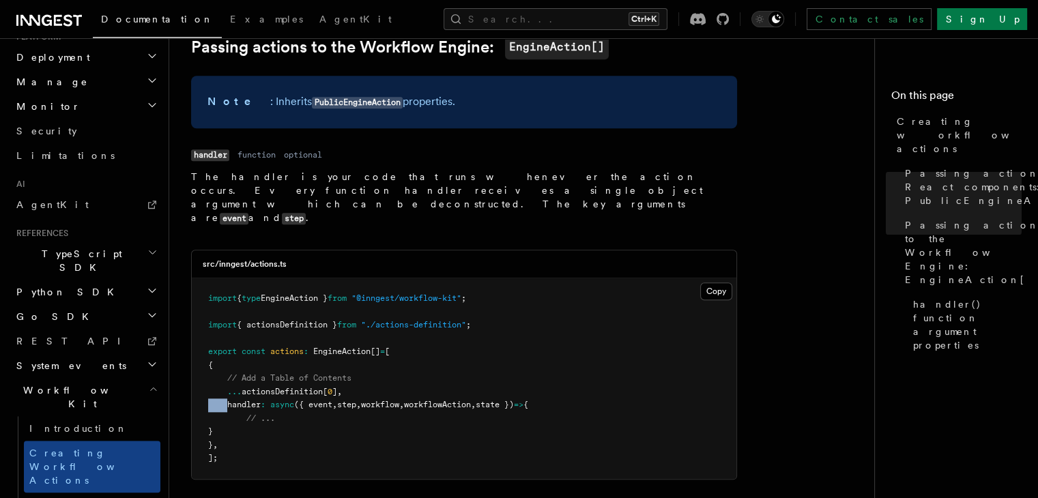
click at [202, 347] on pre "import { type EngineAction } from "@inngest/workflow-kit" ; import { actionsDef…" at bounding box center [464, 379] width 545 height 201
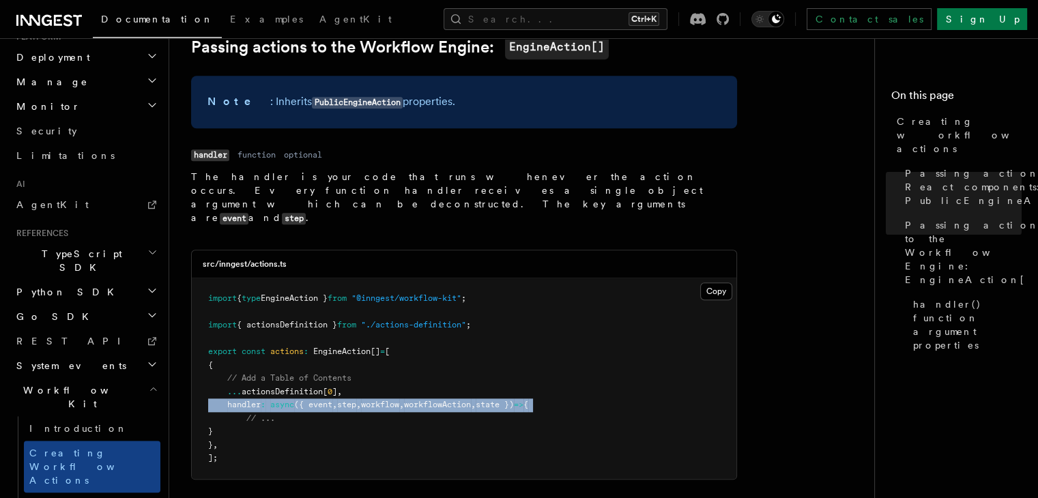
click at [202, 347] on pre "import { type EngineAction } from "@inngest/workflow-kit" ; import { actionsDef…" at bounding box center [464, 379] width 545 height 201
click at [238, 359] on pre "import { type EngineAction } from "@inngest/workflow-kit" ; import { actionsDef…" at bounding box center [464, 379] width 545 height 201
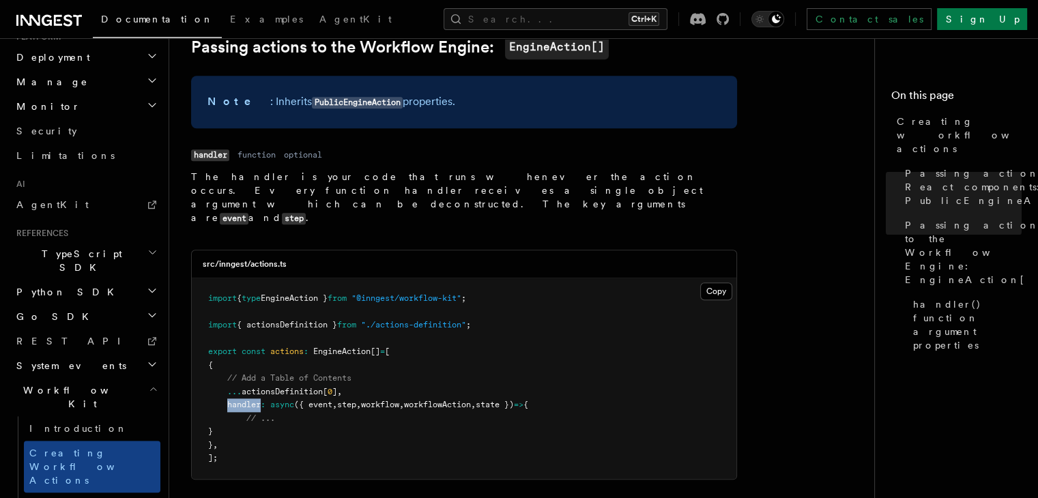
click at [238, 359] on pre "import { type EngineAction } from "@inngest/workflow-kit" ; import { actionsDef…" at bounding box center [464, 379] width 545 height 201
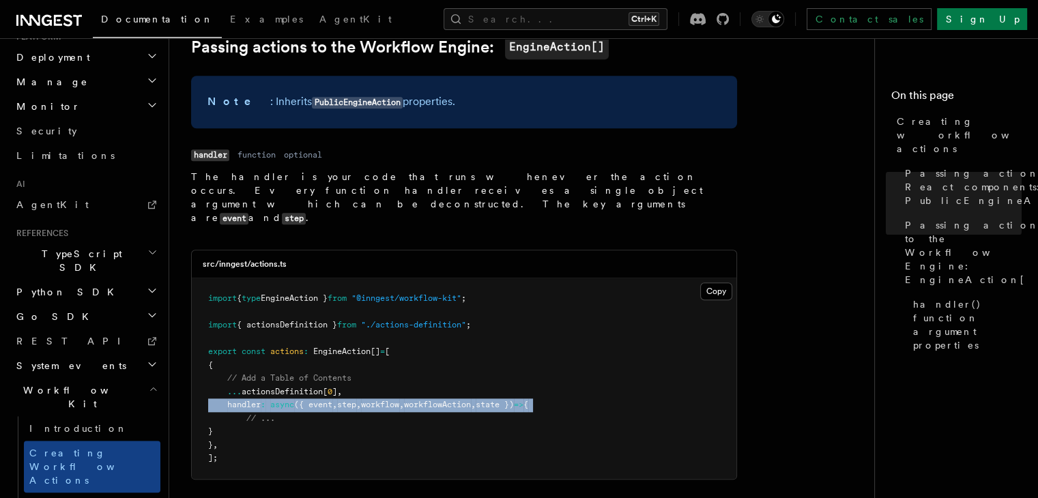
click at [238, 359] on pre "import { type EngineAction } from "@inngest/workflow-kit" ; import { actionsDef…" at bounding box center [464, 379] width 545 height 201
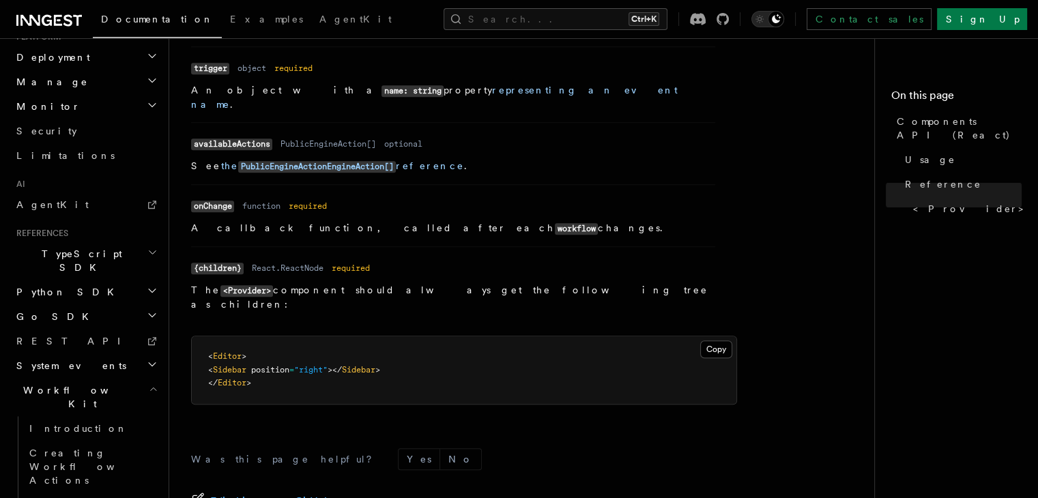
scroll to position [1355, 0]
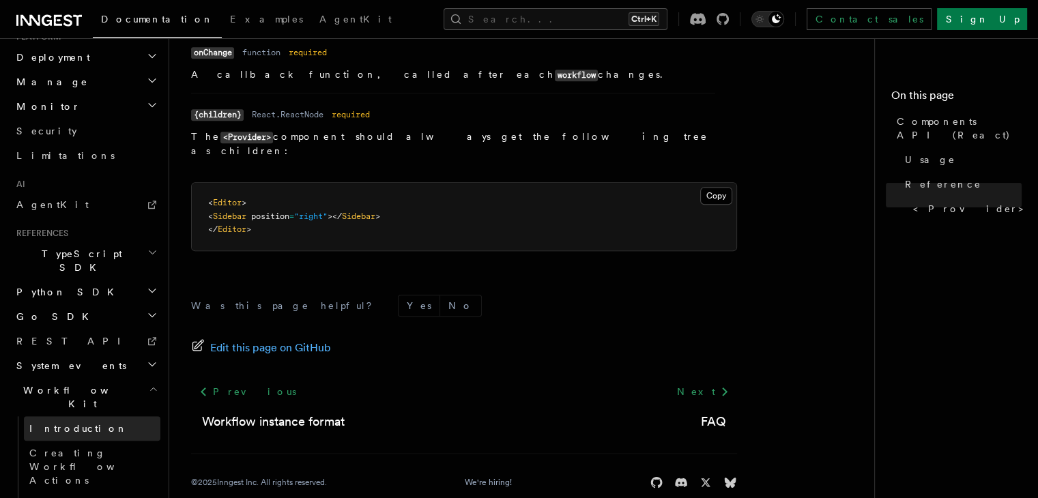
click at [103, 416] on link "Introduction" at bounding box center [92, 428] width 137 height 25
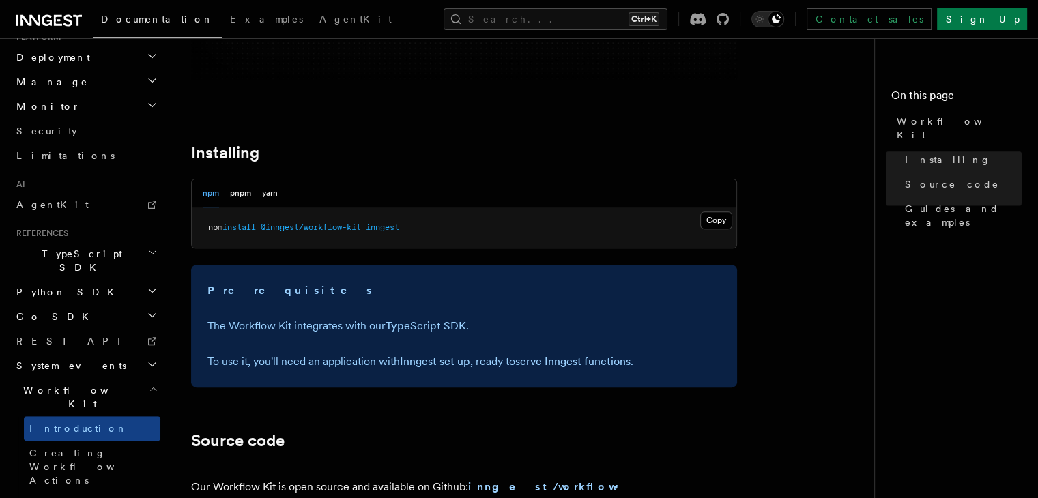
scroll to position [441, 0]
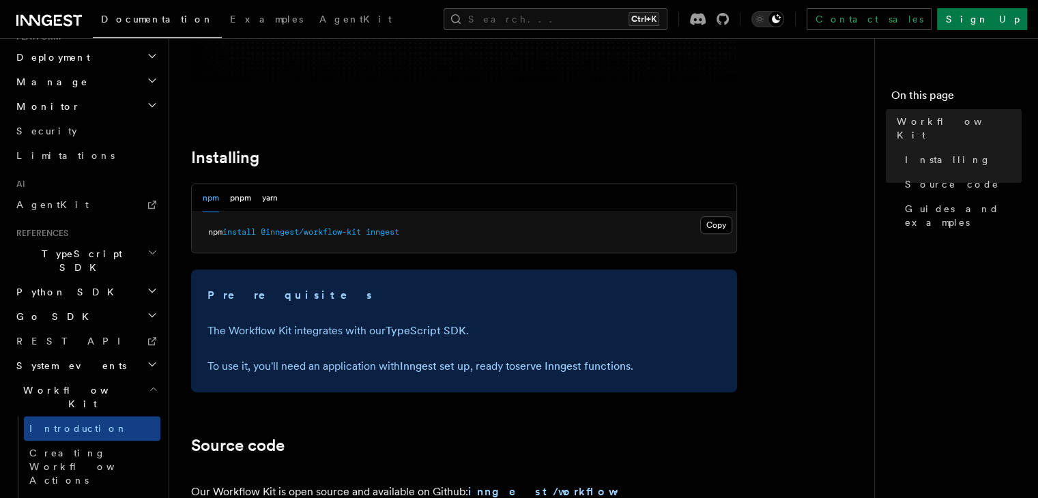
click at [337, 337] on p "The Workflow Kit integrates with our TypeScript SDK ." at bounding box center [464, 331] width 513 height 19
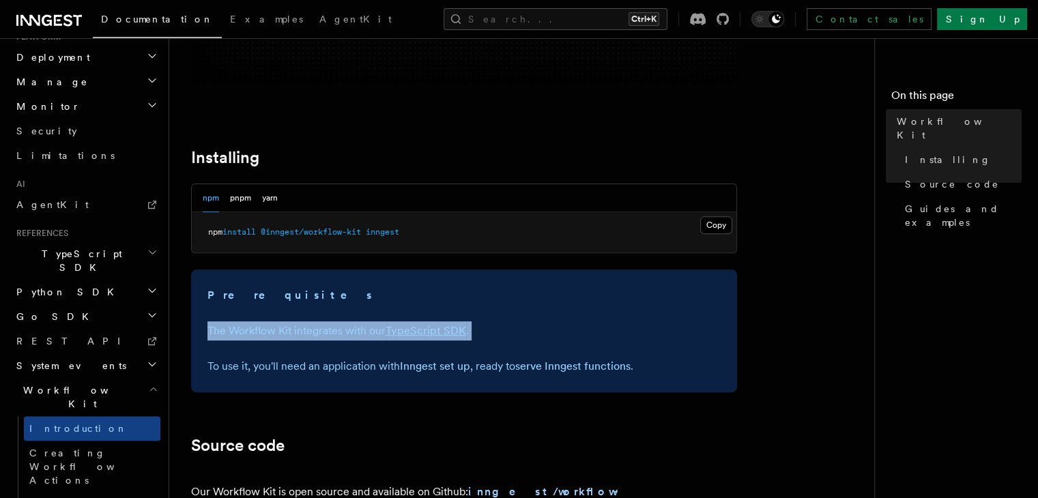
click at [337, 337] on p "The Workflow Kit integrates with our TypeScript SDK ." at bounding box center [464, 331] width 513 height 19
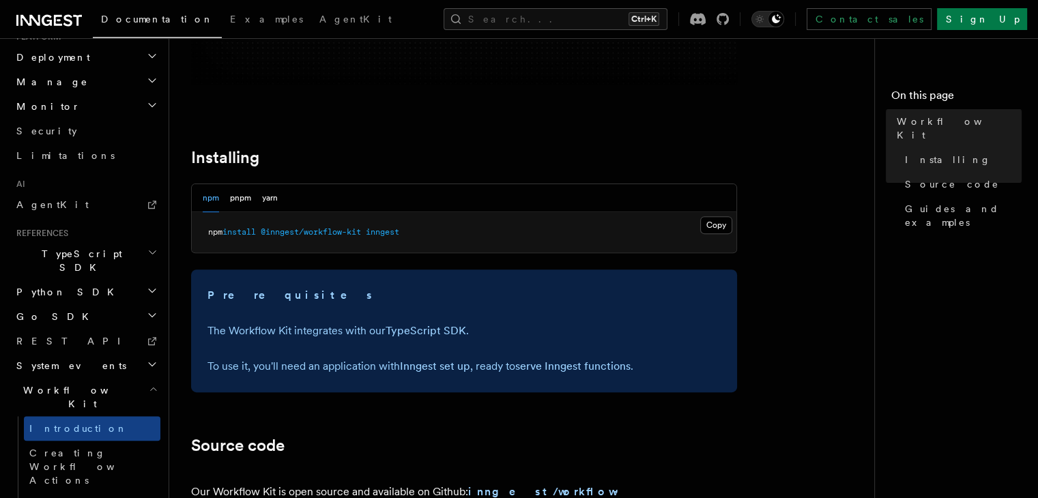
click at [345, 367] on p "To use it, you'll need an application with Inngest set up , ready to serve Inng…" at bounding box center [464, 366] width 513 height 19
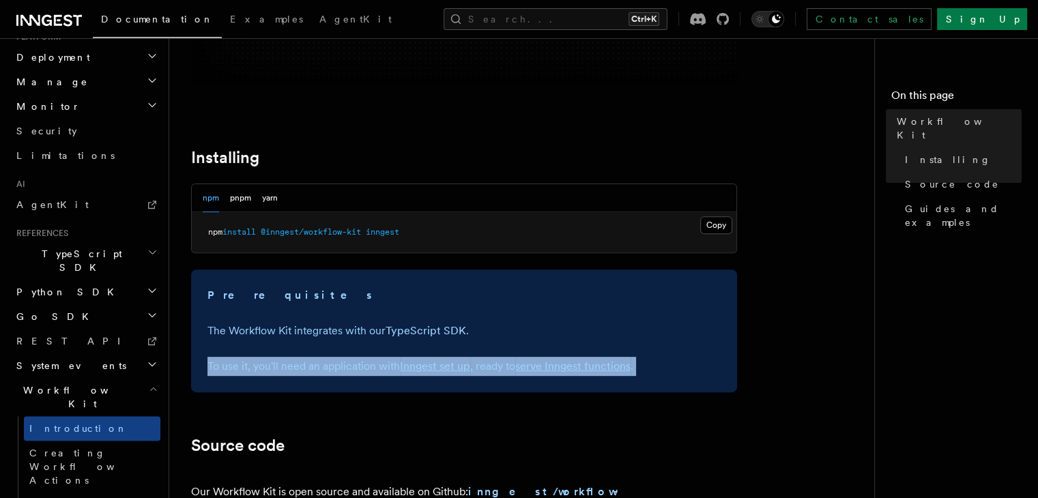
click at [345, 367] on p "To use it, you'll need an application with Inngest set up , ready to serve Inng…" at bounding box center [464, 366] width 513 height 19
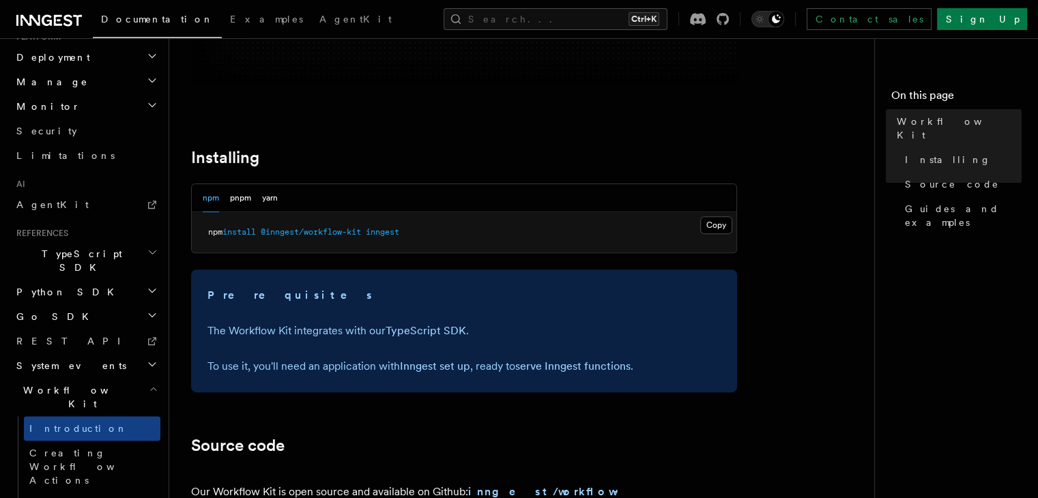
click at [345, 367] on p "To use it, you'll need an application with Inngest set up , ready to serve Inng…" at bounding box center [464, 366] width 513 height 19
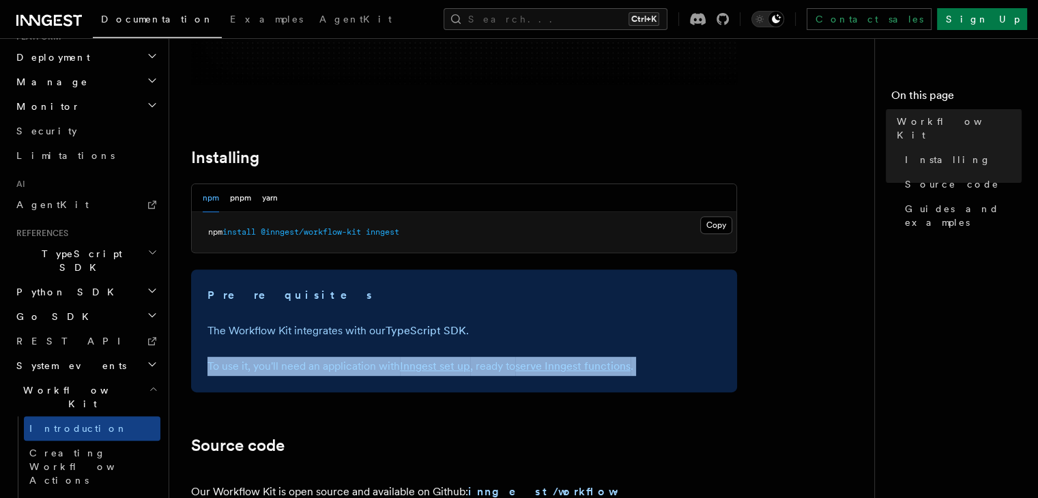
click at [345, 367] on p "To use it, you'll need an application with Inngest set up , ready to serve Inng…" at bounding box center [464, 366] width 513 height 19
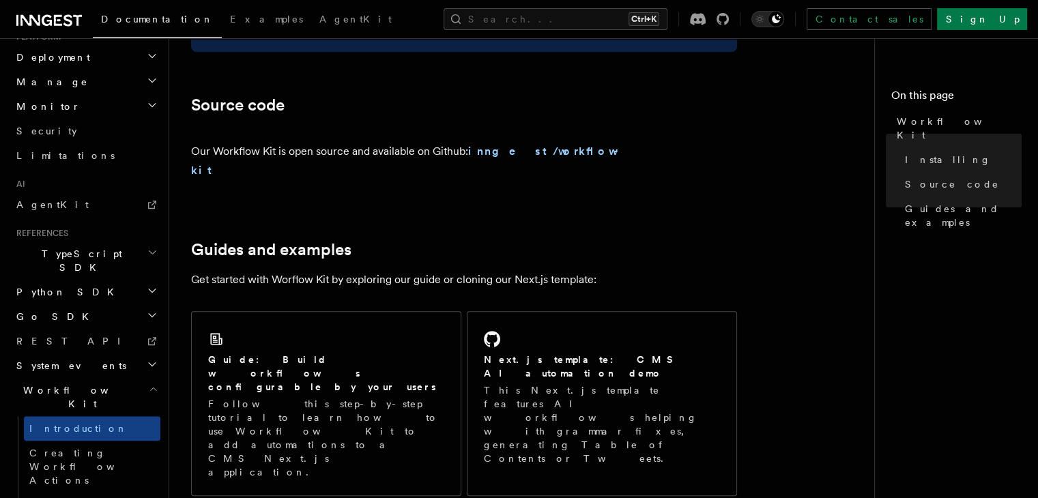
scroll to position [781, 0]
click at [60, 384] on span "Workflow Kit" at bounding box center [80, 397] width 138 height 27
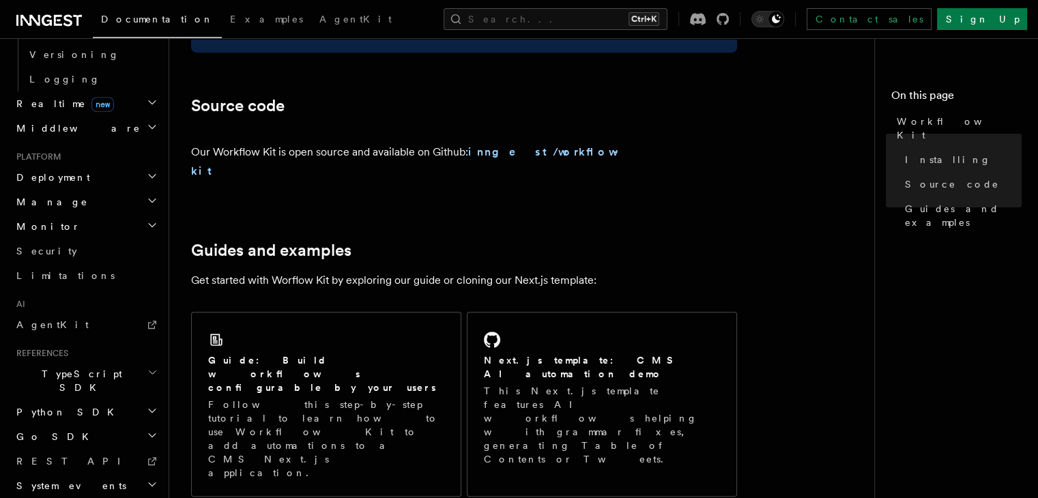
scroll to position [594, 0]
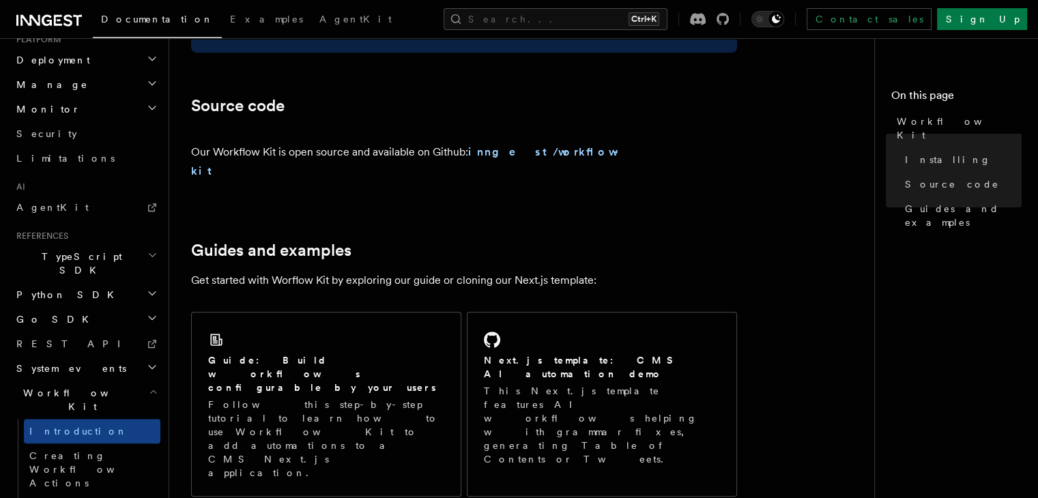
scroll to position [717, 0]
click at [73, 416] on link "Introduction" at bounding box center [92, 428] width 137 height 25
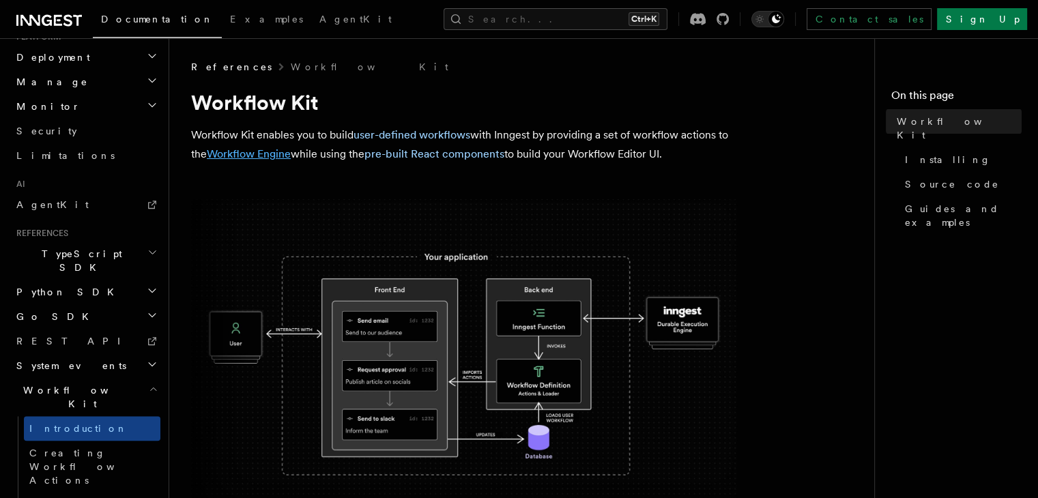
click at [257, 152] on link "Workflow Engine" at bounding box center [249, 153] width 84 height 13
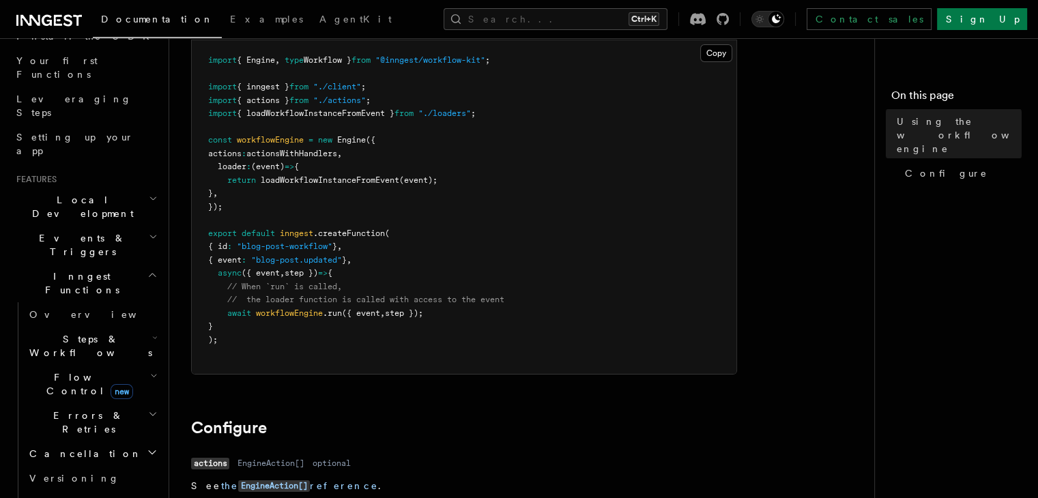
scroll to position [173, 0]
click at [90, 332] on span "Steps & Workflows" at bounding box center [88, 345] width 128 height 27
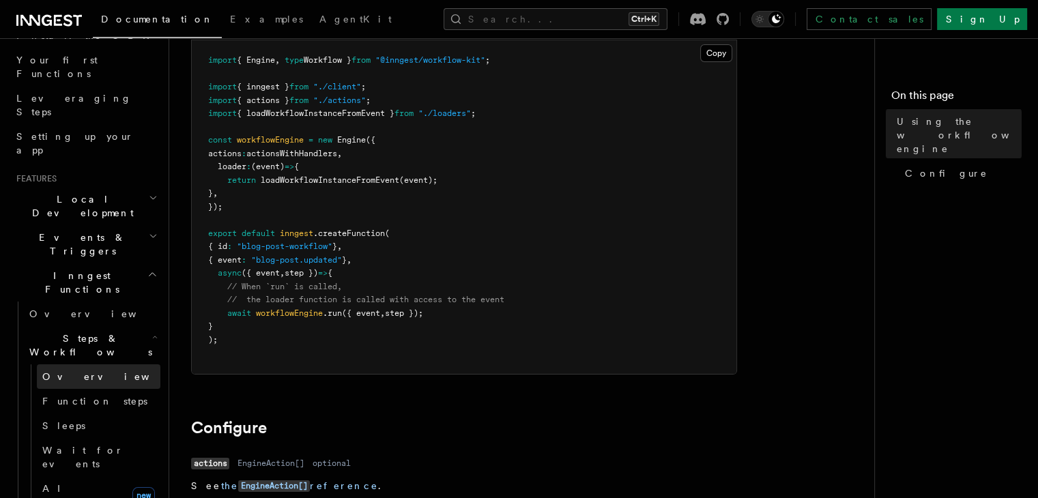
click at [74, 370] on span "Overview" at bounding box center [112, 377] width 141 height 14
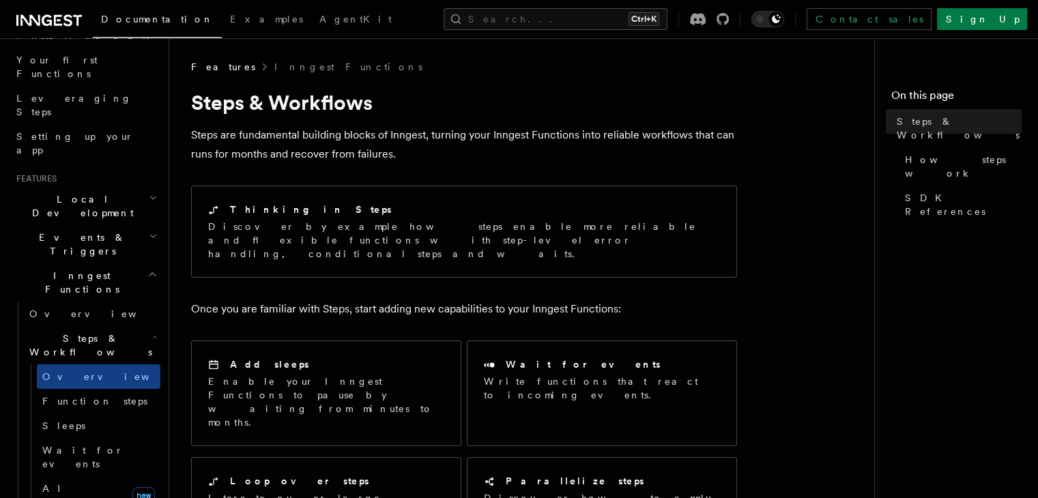
click at [282, 145] on p "Steps are fundamental building blocks of Inngest, turning your Inngest Function…" at bounding box center [464, 145] width 546 height 38
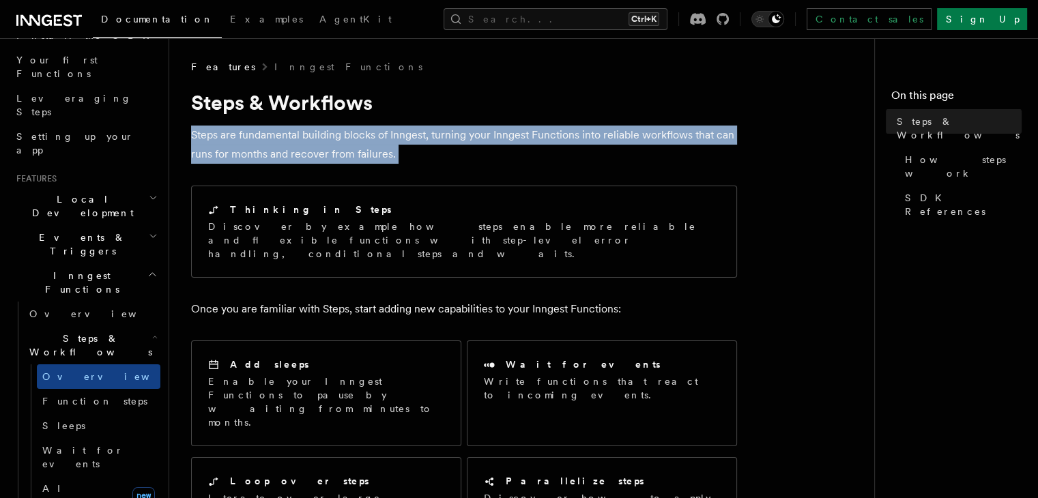
click at [282, 145] on p "Steps are fundamental building blocks of Inngest, turning your Inngest Function…" at bounding box center [464, 145] width 546 height 38
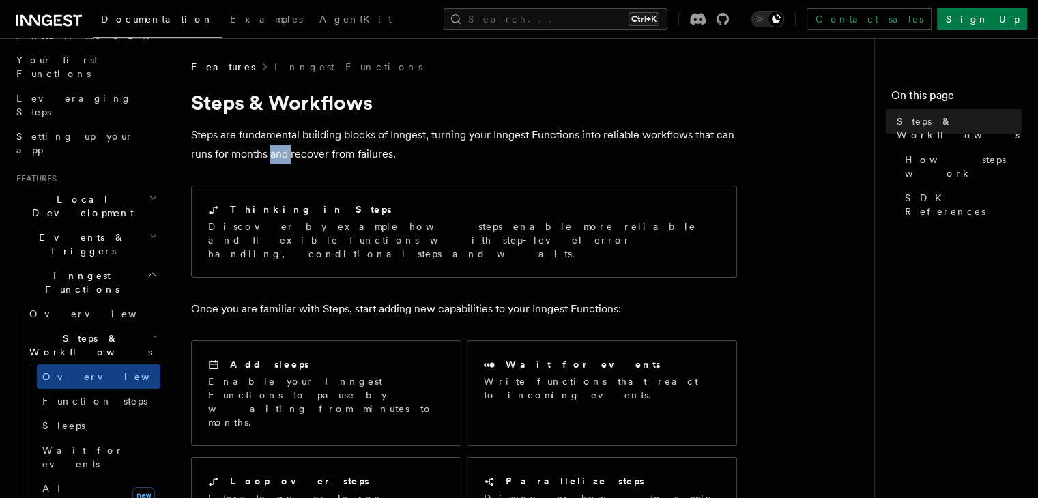
click at [282, 145] on p "Steps are fundamental building blocks of Inngest, turning your Inngest Function…" at bounding box center [464, 145] width 546 height 38
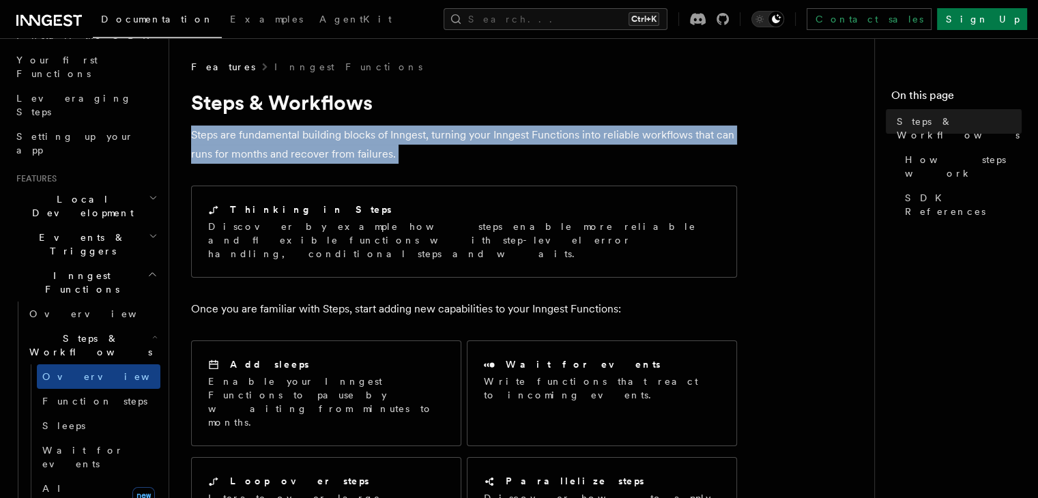
click at [282, 145] on p "Steps are fundamental building blocks of Inngest, turning your Inngest Function…" at bounding box center [464, 145] width 546 height 38
click at [291, 159] on p "Steps are fundamental building blocks of Inngest, turning your Inngest Function…" at bounding box center [464, 145] width 546 height 38
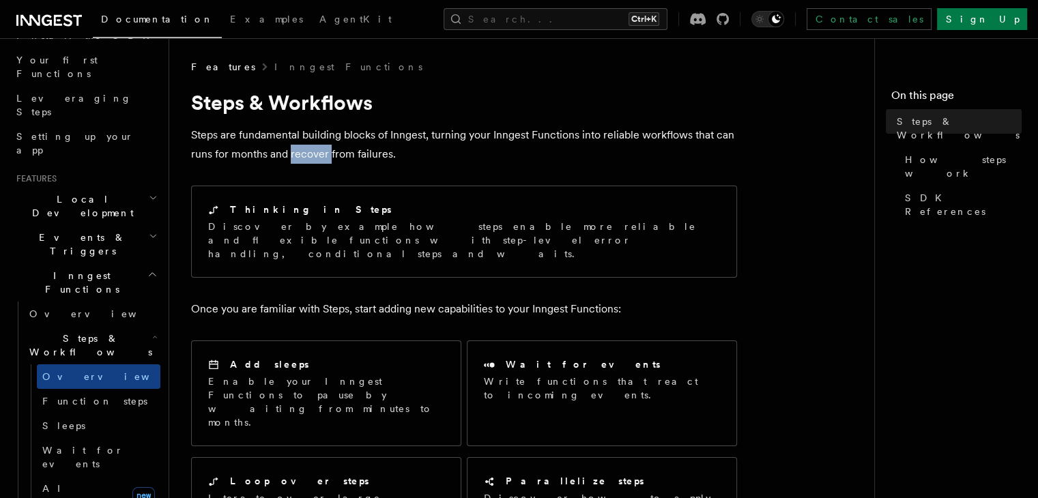
click at [291, 159] on p "Steps are fundamental building blocks of Inngest, turning your Inngest Function…" at bounding box center [464, 145] width 546 height 38
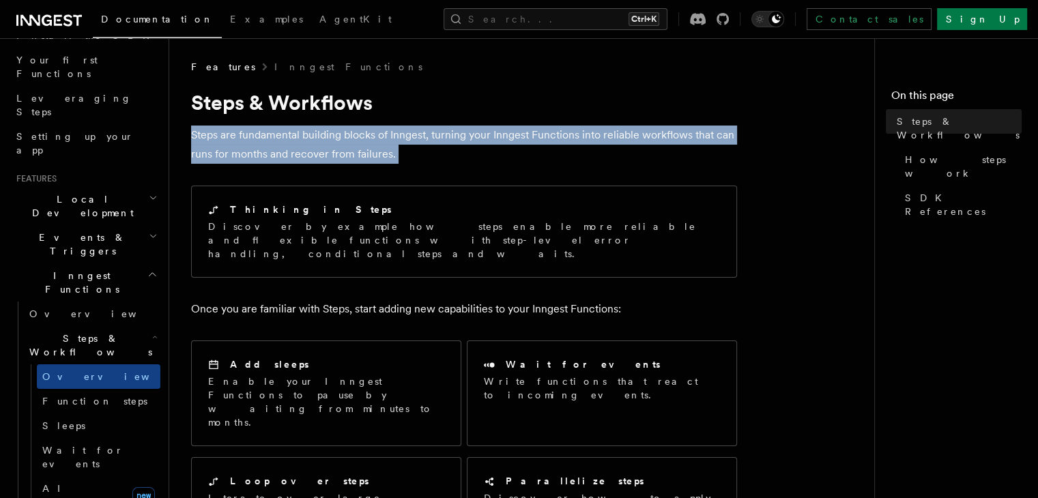
click at [291, 159] on p "Steps are fundamental building blocks of Inngest, turning your Inngest Function…" at bounding box center [464, 145] width 546 height 38
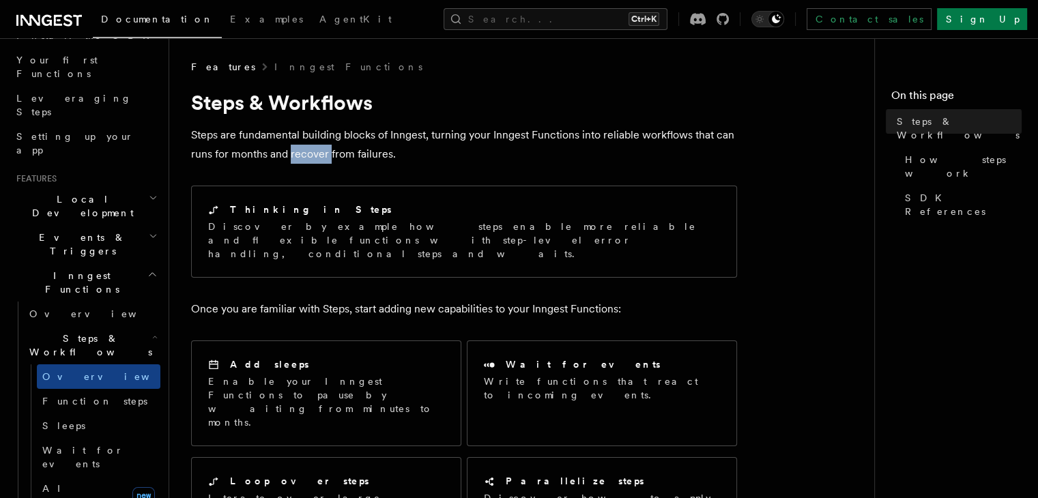
click at [291, 159] on p "Steps are fundamental building blocks of Inngest, turning your Inngest Function…" at bounding box center [464, 145] width 546 height 38
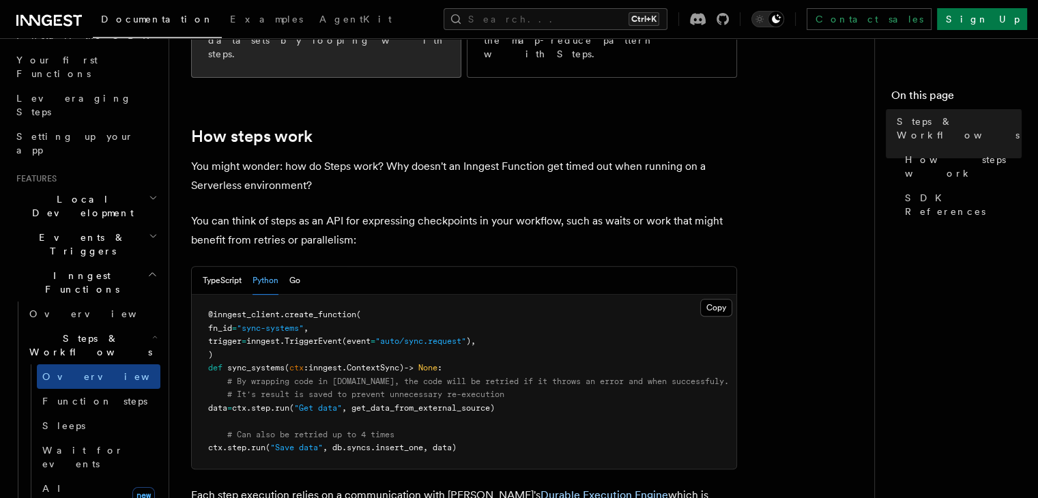
scroll to position [472, 0]
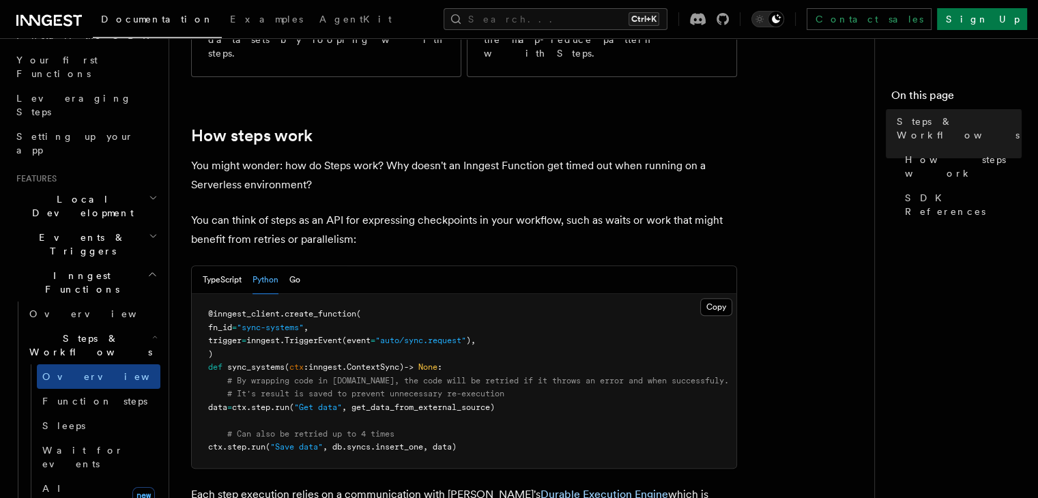
click at [333, 294] on pre "@inngest_client . create_function ( fn_id = "sync-systems" , trigger = inngest.…" at bounding box center [464, 381] width 545 height 174
click at [333, 336] on span "TriggerEvent" at bounding box center [313, 341] width 57 height 10
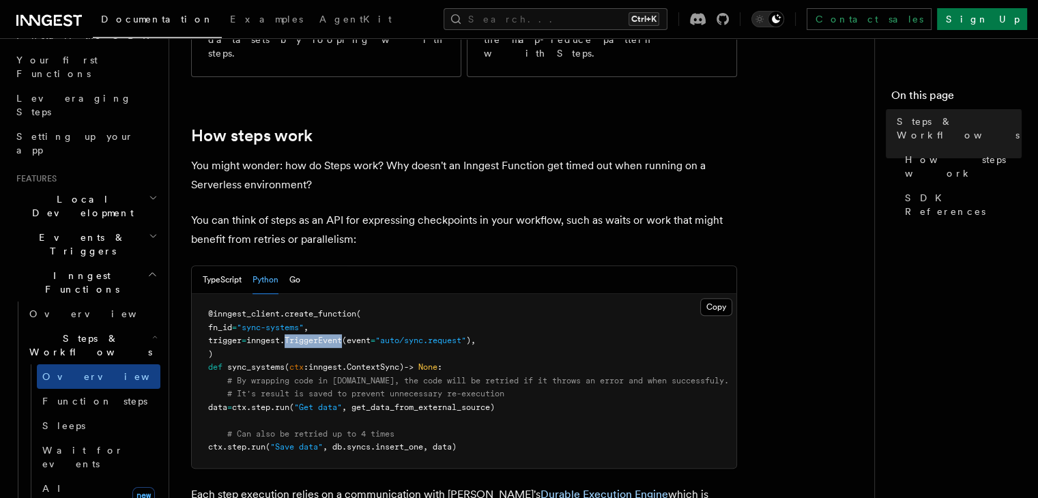
click at [333, 336] on span "TriggerEvent" at bounding box center [313, 341] width 57 height 10
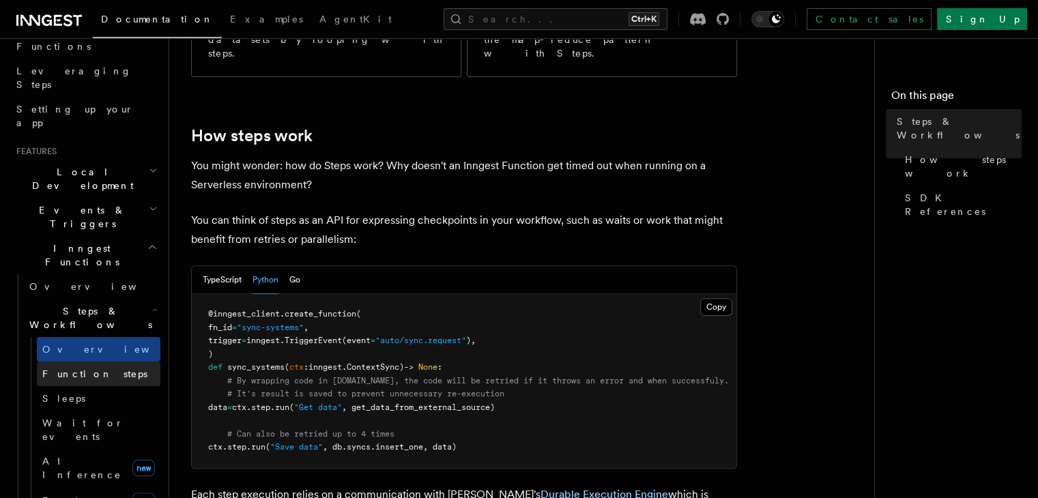
scroll to position [195, 0]
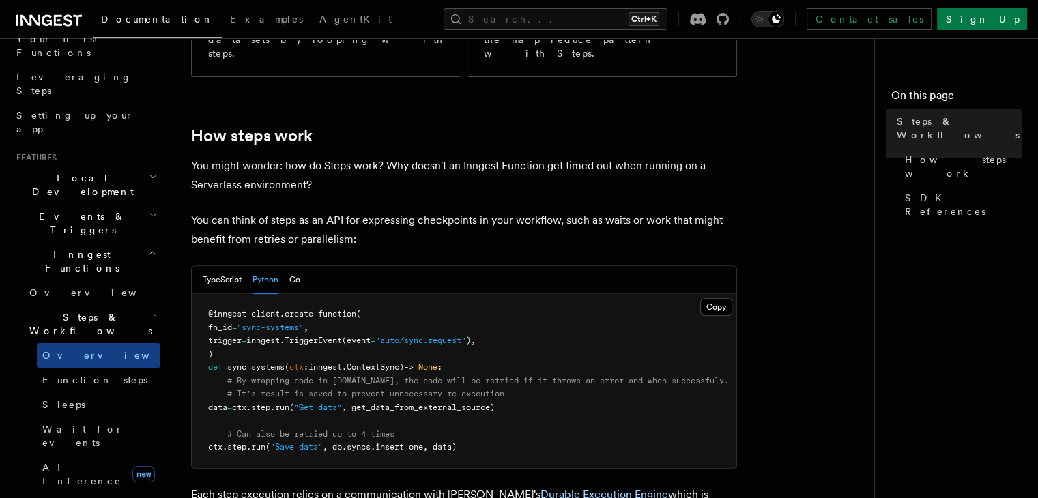
click at [141, 305] on h2 "Steps & Workflows" at bounding box center [92, 324] width 137 height 38
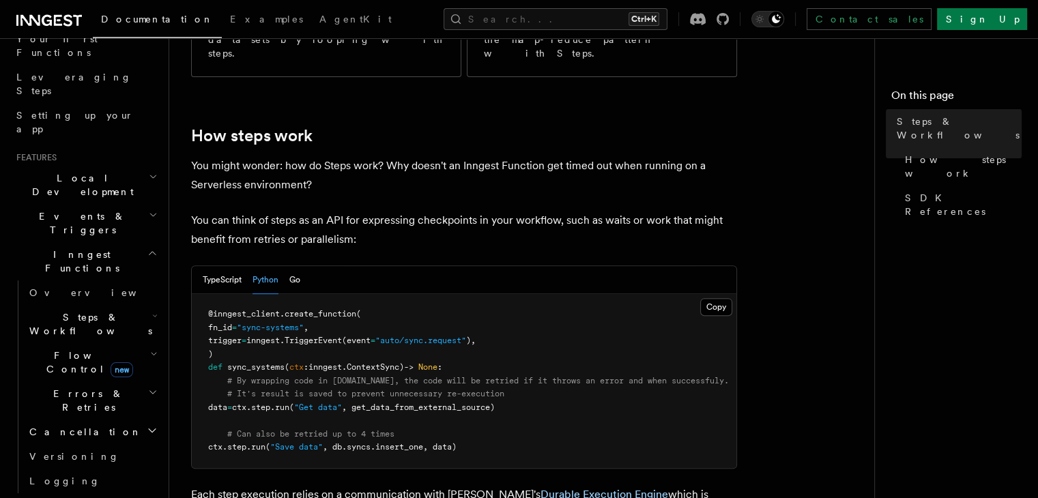
click at [71, 349] on span "Flow Control new" at bounding box center [87, 362] width 126 height 27
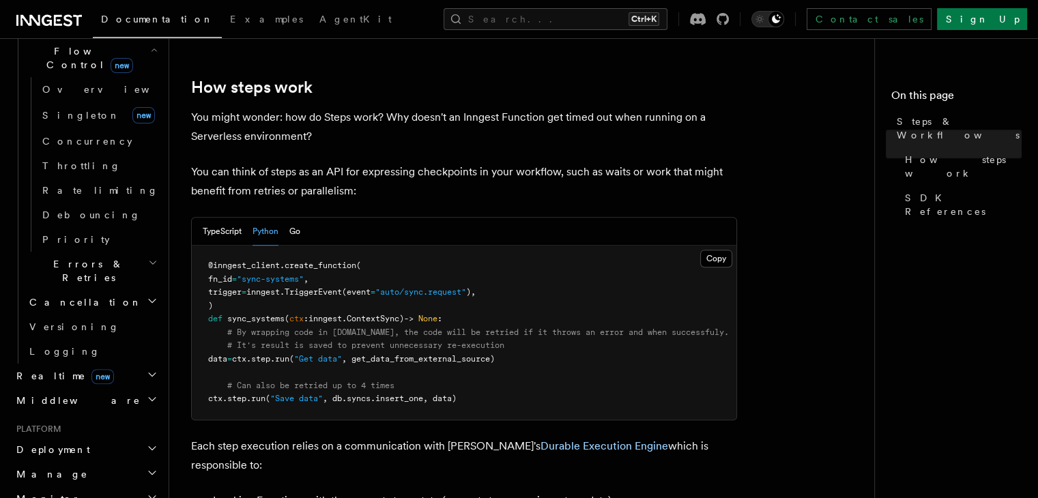
scroll to position [526, 0]
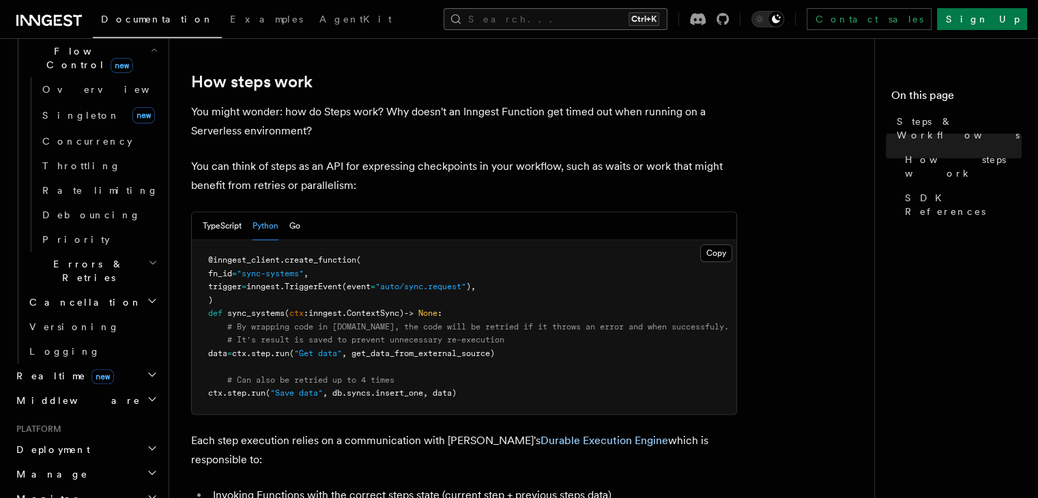
click at [589, 10] on button "Search... Ctrl+K" at bounding box center [556, 19] width 224 height 22
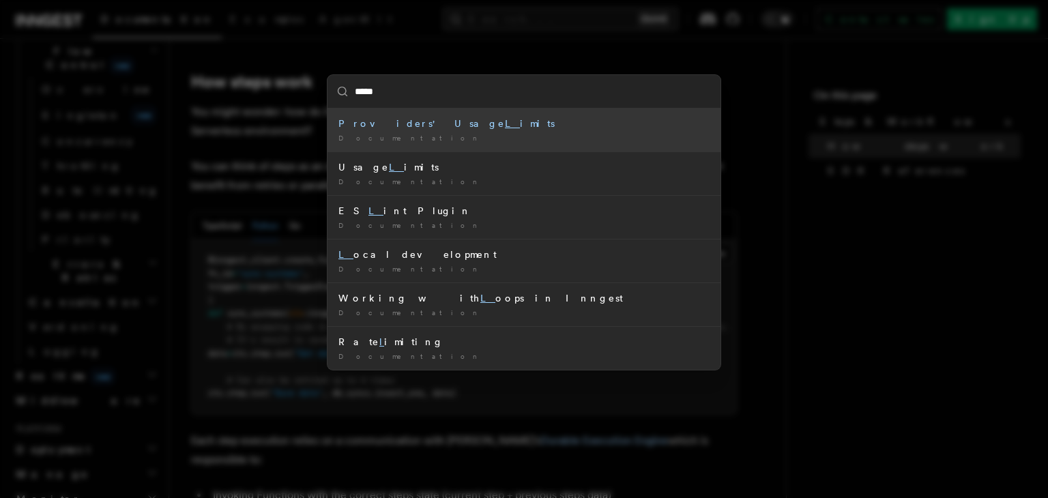
type input "******"
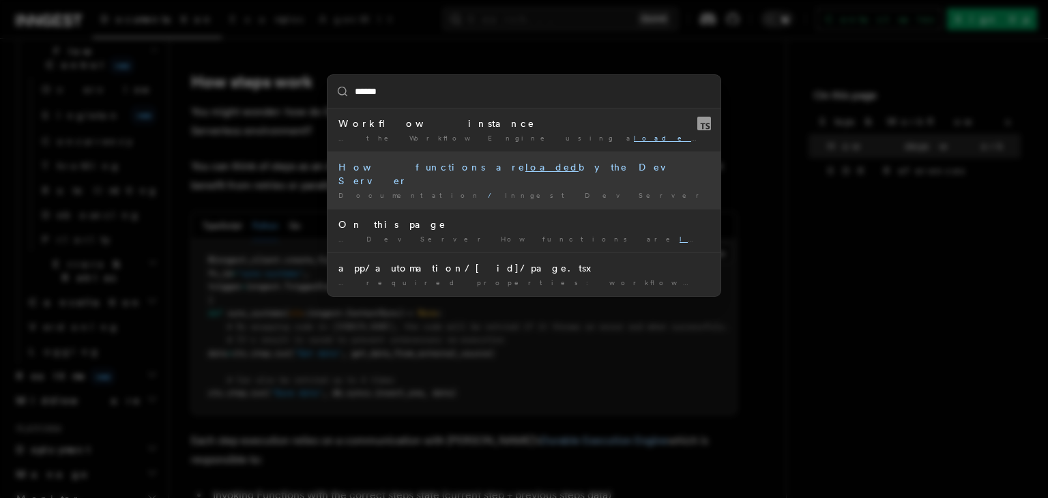
click at [478, 169] on div "How functions are loaded by the Dev Server" at bounding box center [524, 173] width 371 height 27
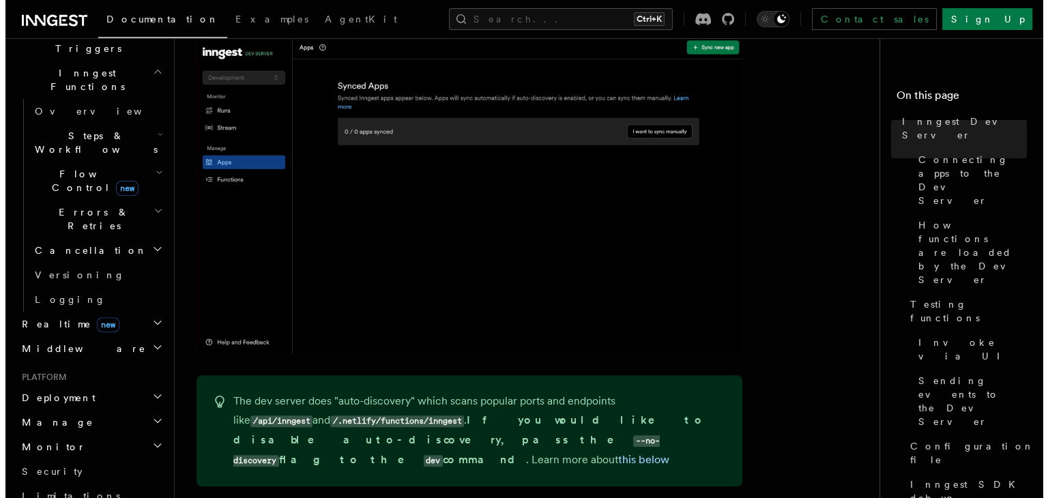
scroll to position [645, 0]
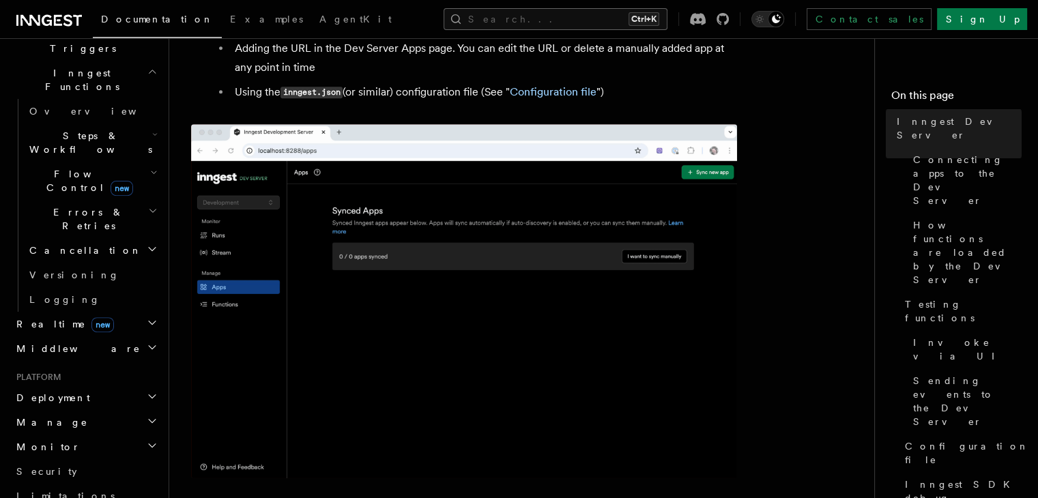
click at [534, 20] on button "Search... Ctrl+K" at bounding box center [556, 19] width 224 height 22
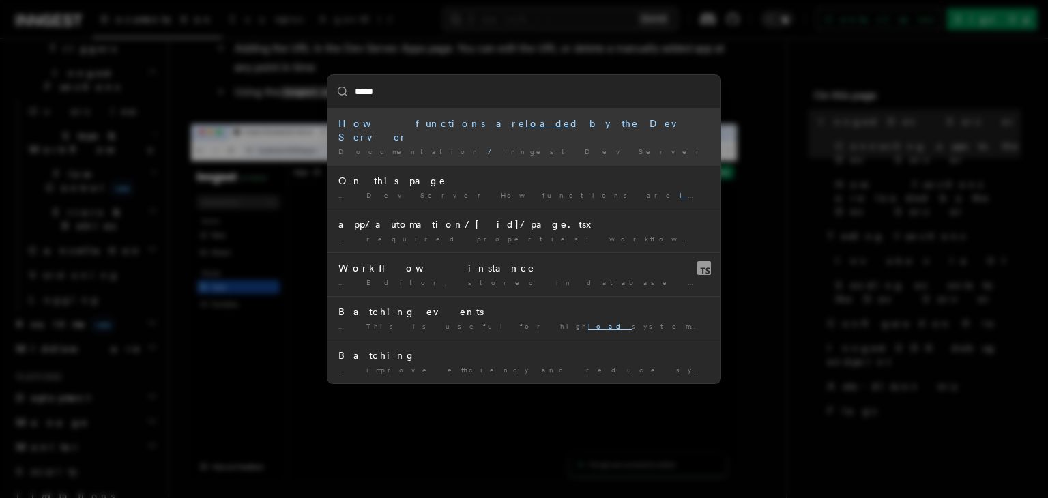
type input "******"
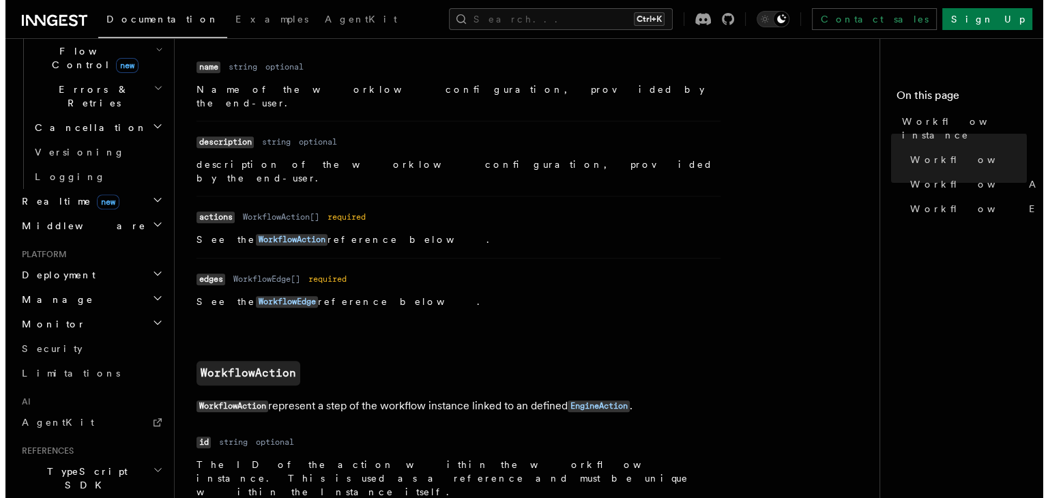
scroll to position [922, 0]
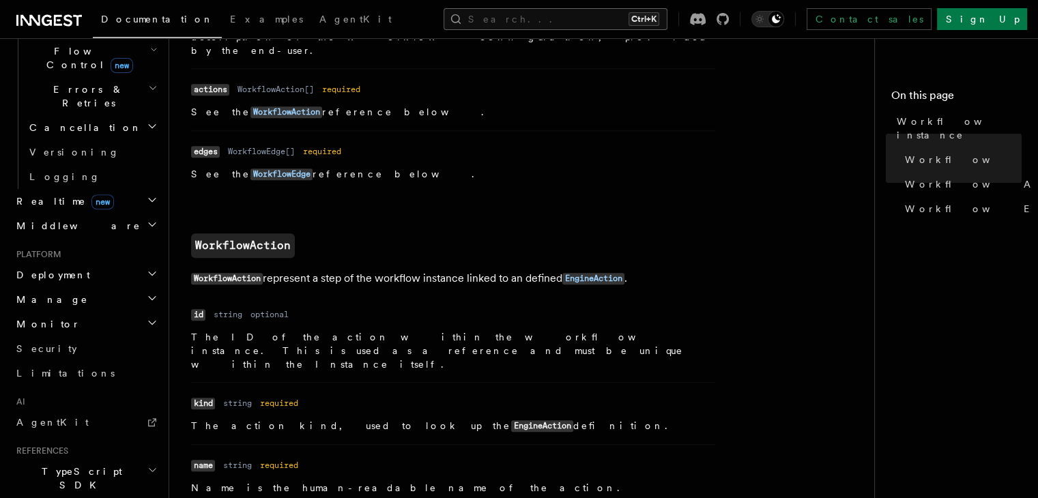
click at [572, 20] on button "Search... Ctrl+K" at bounding box center [556, 19] width 224 height 22
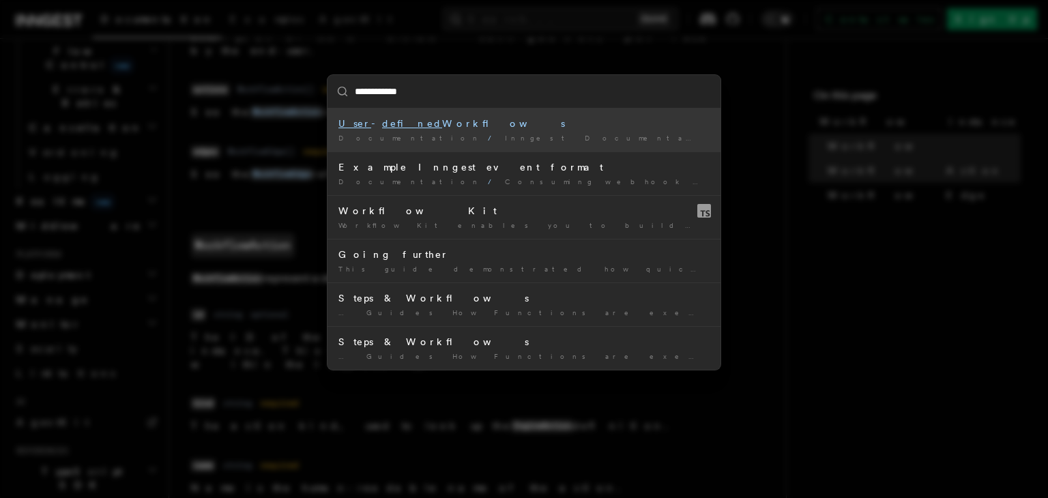
type input "**********"
click at [388, 126] on mark "defined" at bounding box center [412, 123] width 60 height 11
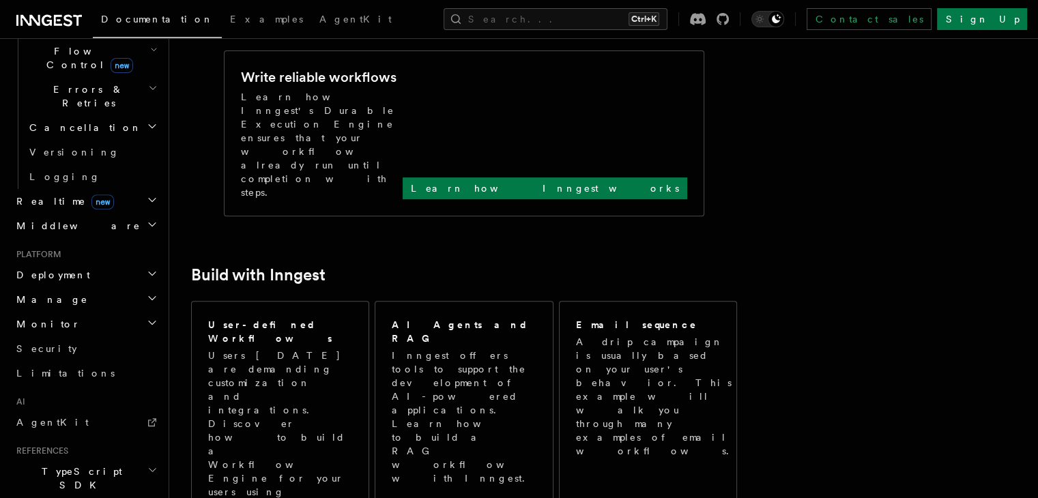
scroll to position [617, 0]
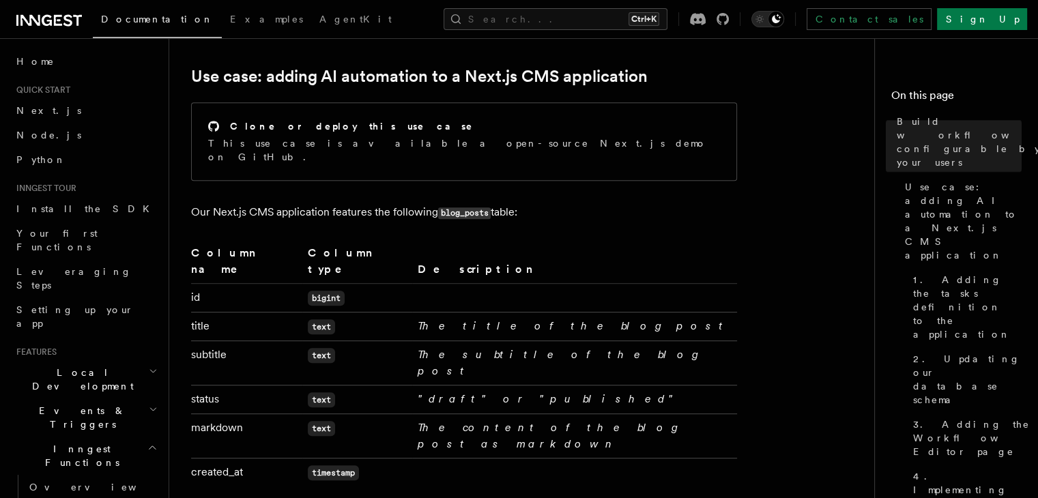
scroll to position [597, 0]
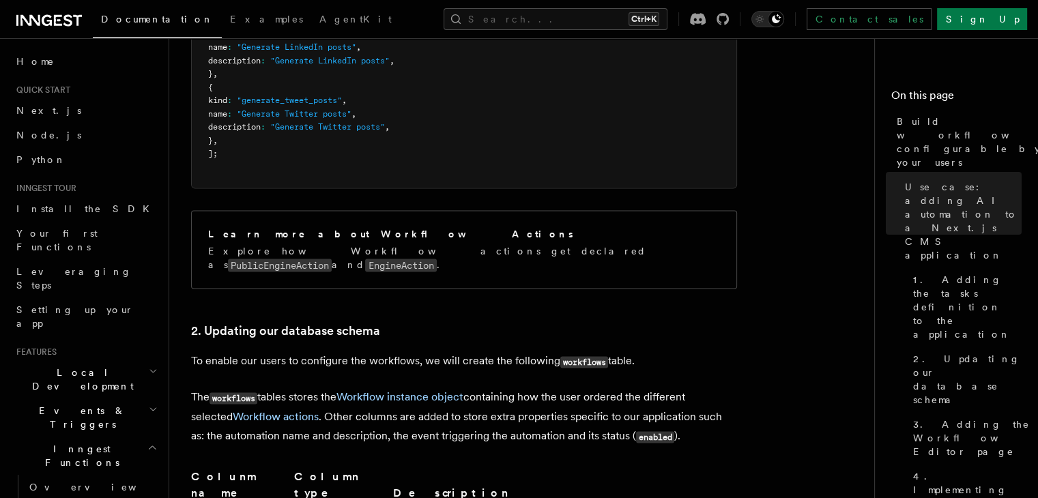
scroll to position [1948, 0]
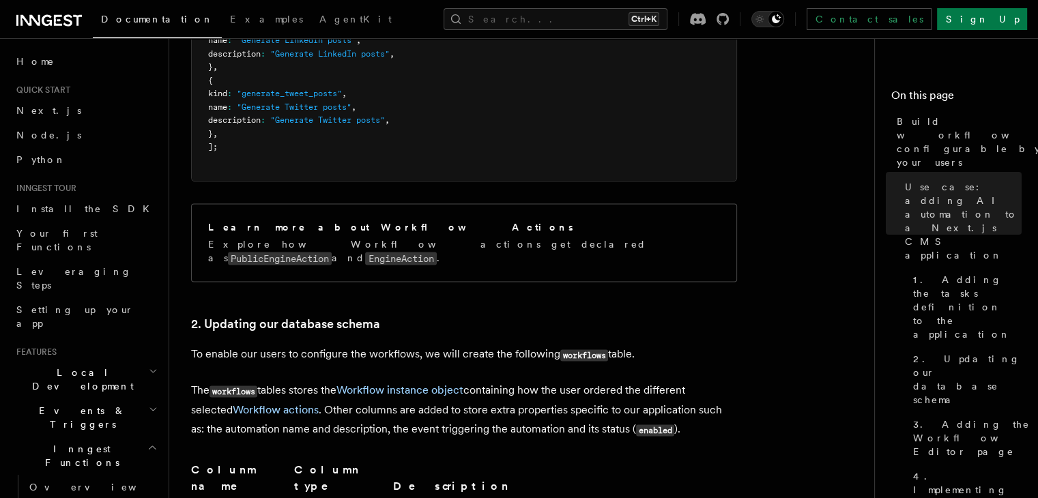
drag, startPoint x: 341, startPoint y: 186, endPoint x: 377, endPoint y: 195, distance: 36.8
click at [377, 345] on p "To enable our users to configure the workflows, we will create the following wo…" at bounding box center [464, 355] width 546 height 20
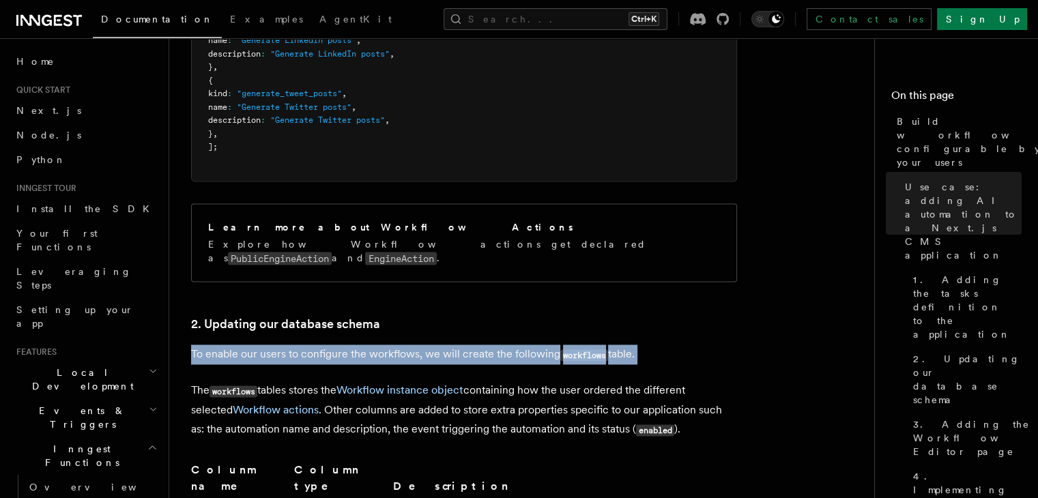
click at [377, 345] on p "To enable our users to configure the workflows, we will create the following wo…" at bounding box center [464, 355] width 546 height 20
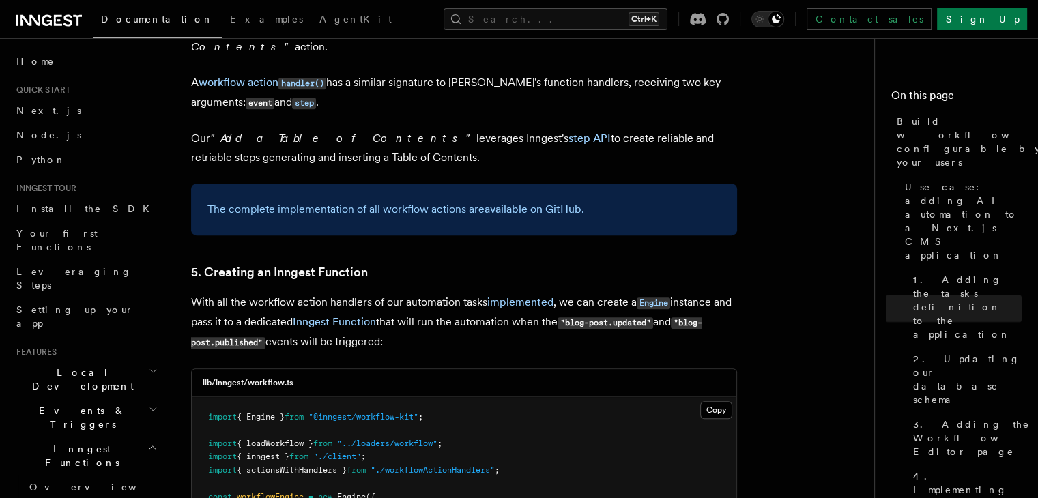
scroll to position [5769, 0]
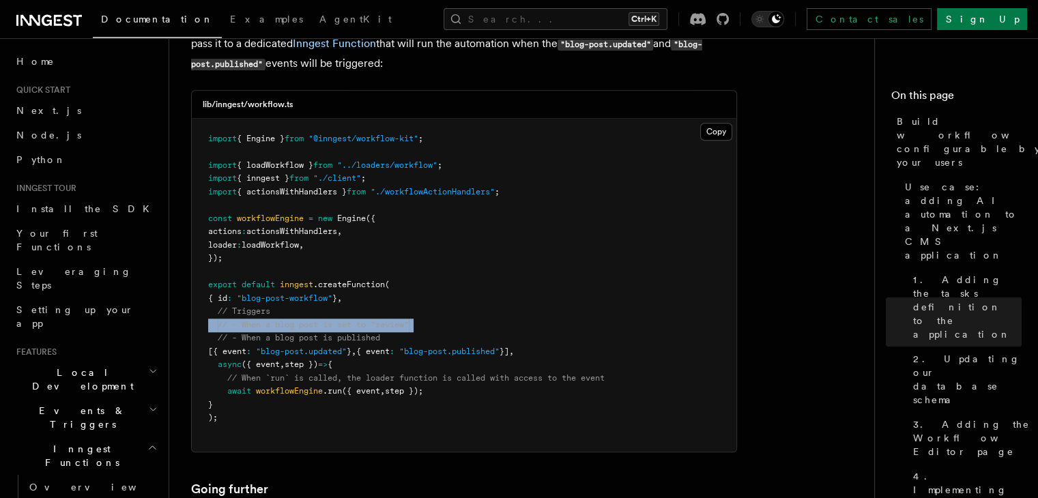
scroll to position [6081, 0]
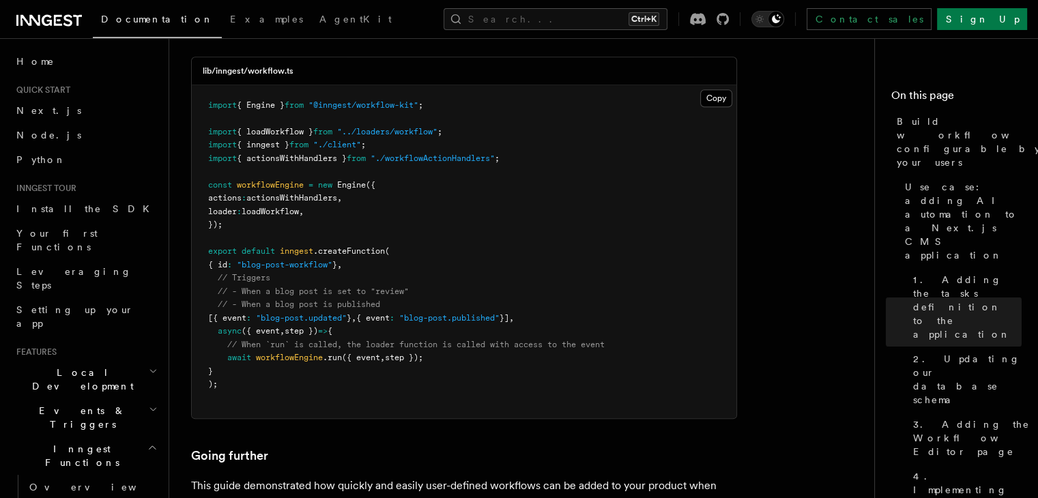
click at [236, 476] on p "This guide demonstrated how quickly and easily user-defined workflows can be ad…" at bounding box center [464, 495] width 546 height 38
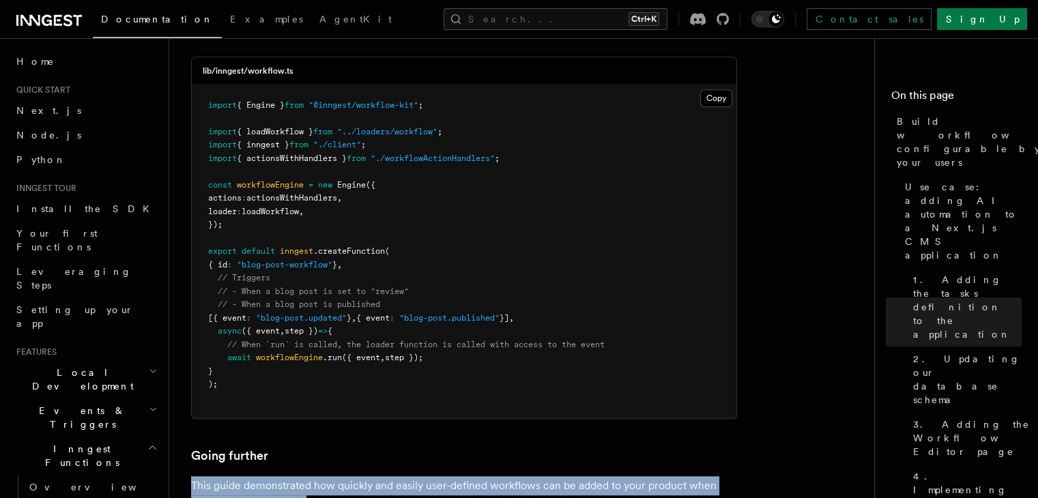
click at [236, 476] on p "This guide demonstrated how quickly and easily user-defined workflows can be ad…" at bounding box center [464, 495] width 546 height 38
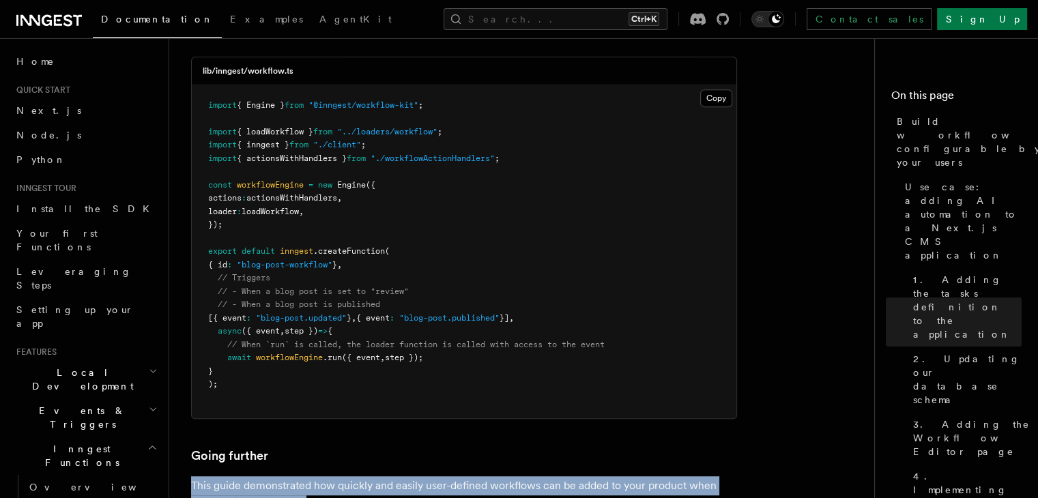
click at [315, 476] on p "This guide demonstrated how quickly and easily user-defined workflows can be ad…" at bounding box center [464, 495] width 546 height 38
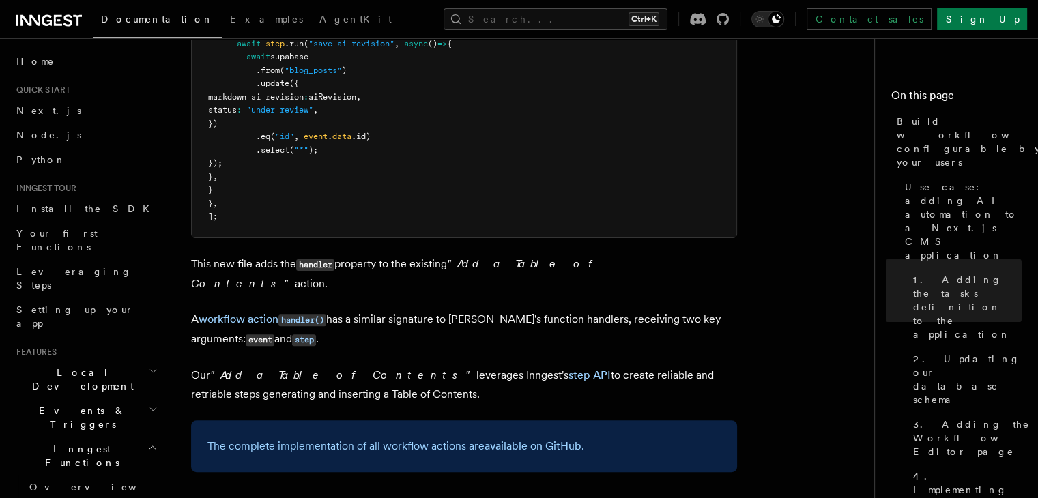
scroll to position [5534, 0]
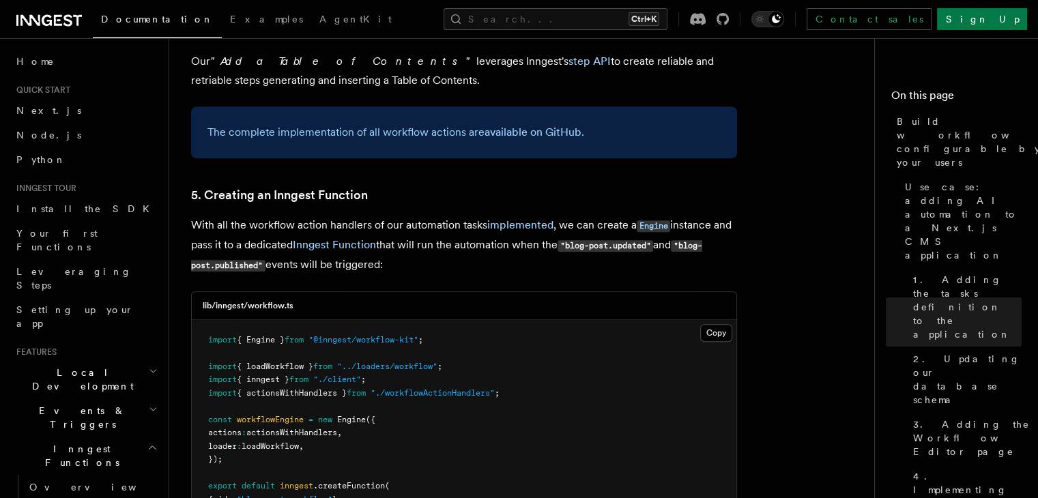
scroll to position [5846, 0]
